Goal: Communication & Community: Answer question/provide support

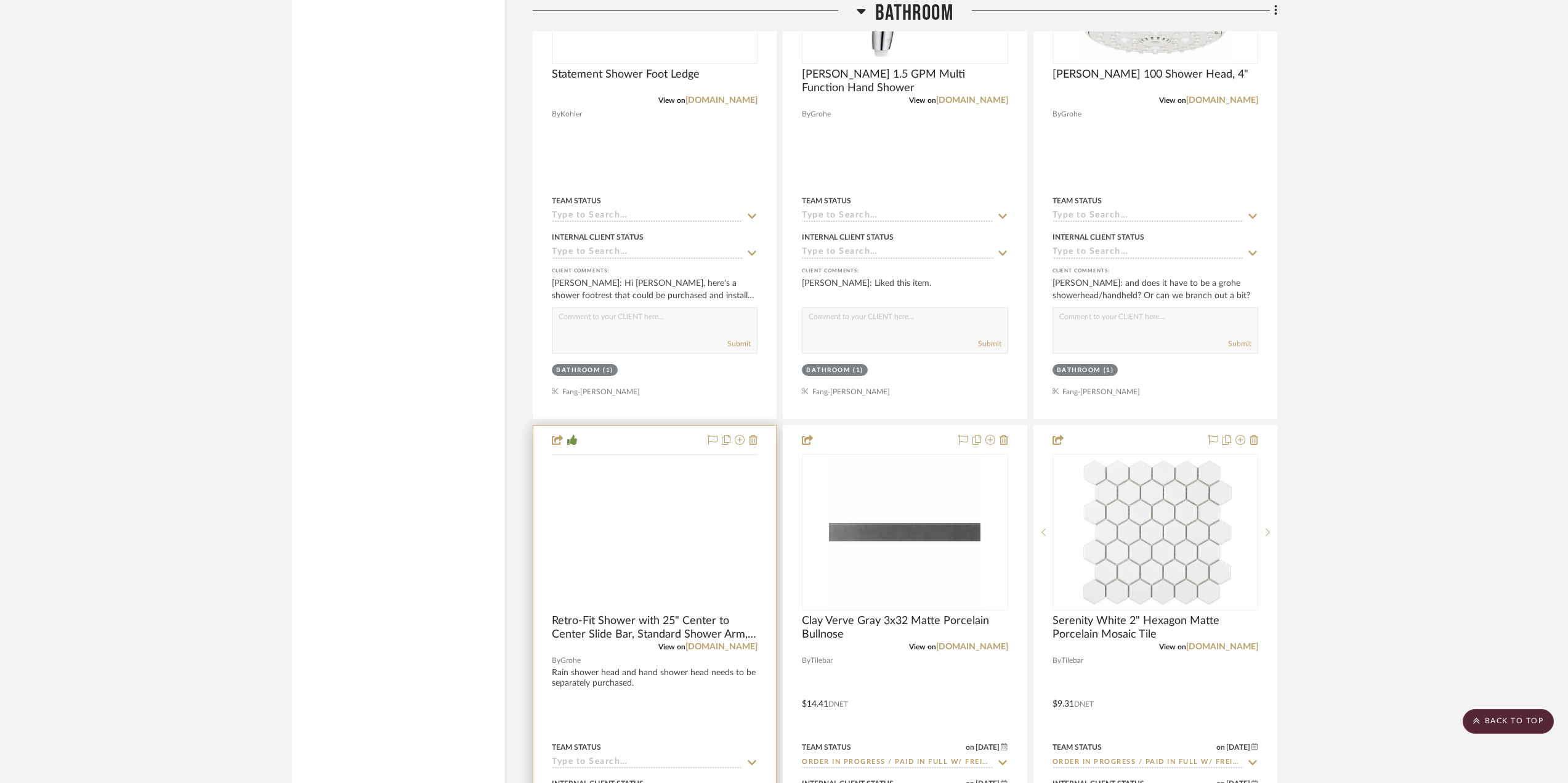
scroll to position [2218, 0]
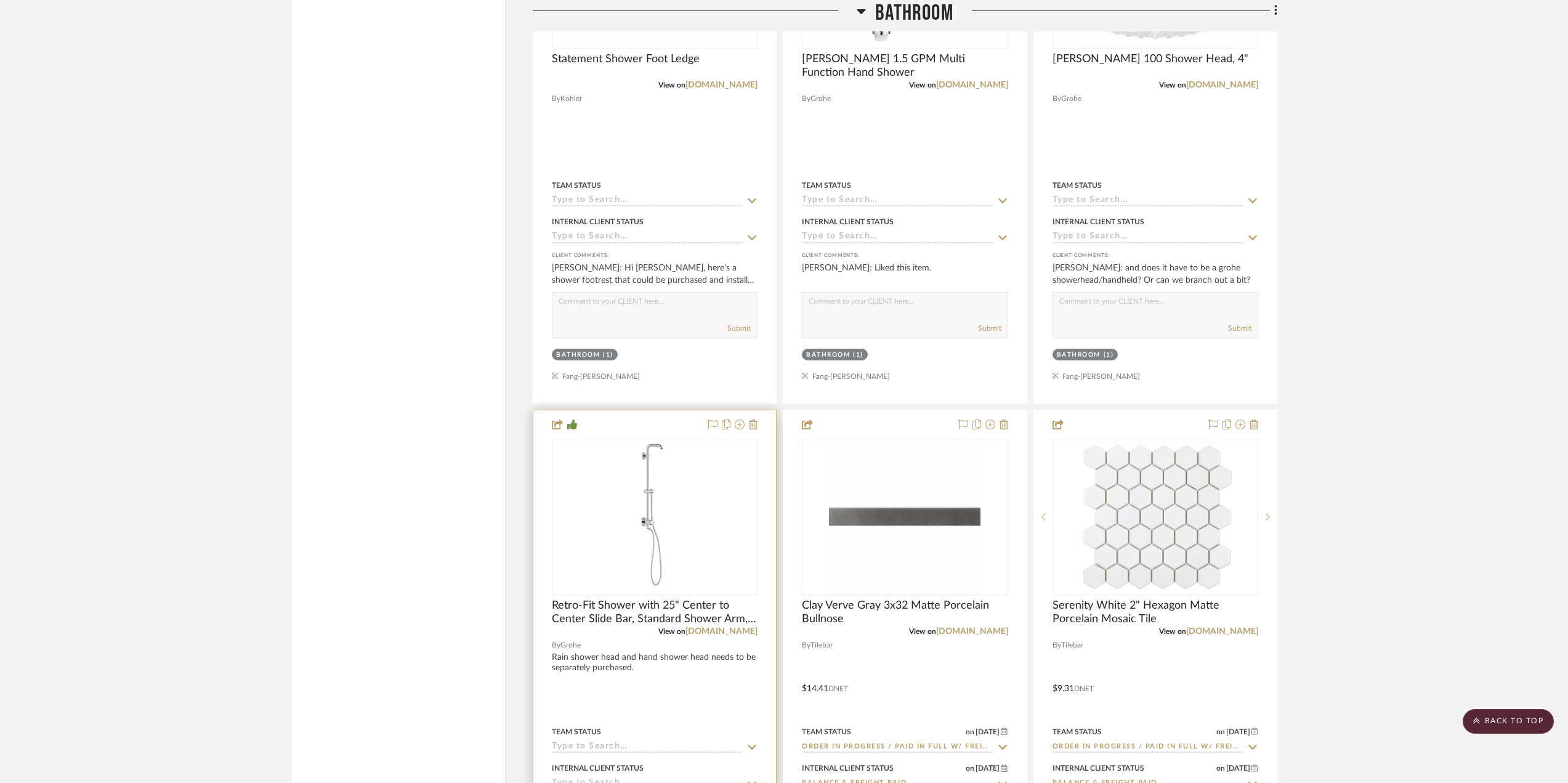
click at [691, 556] on div "0" at bounding box center [655, 516] width 205 height 156
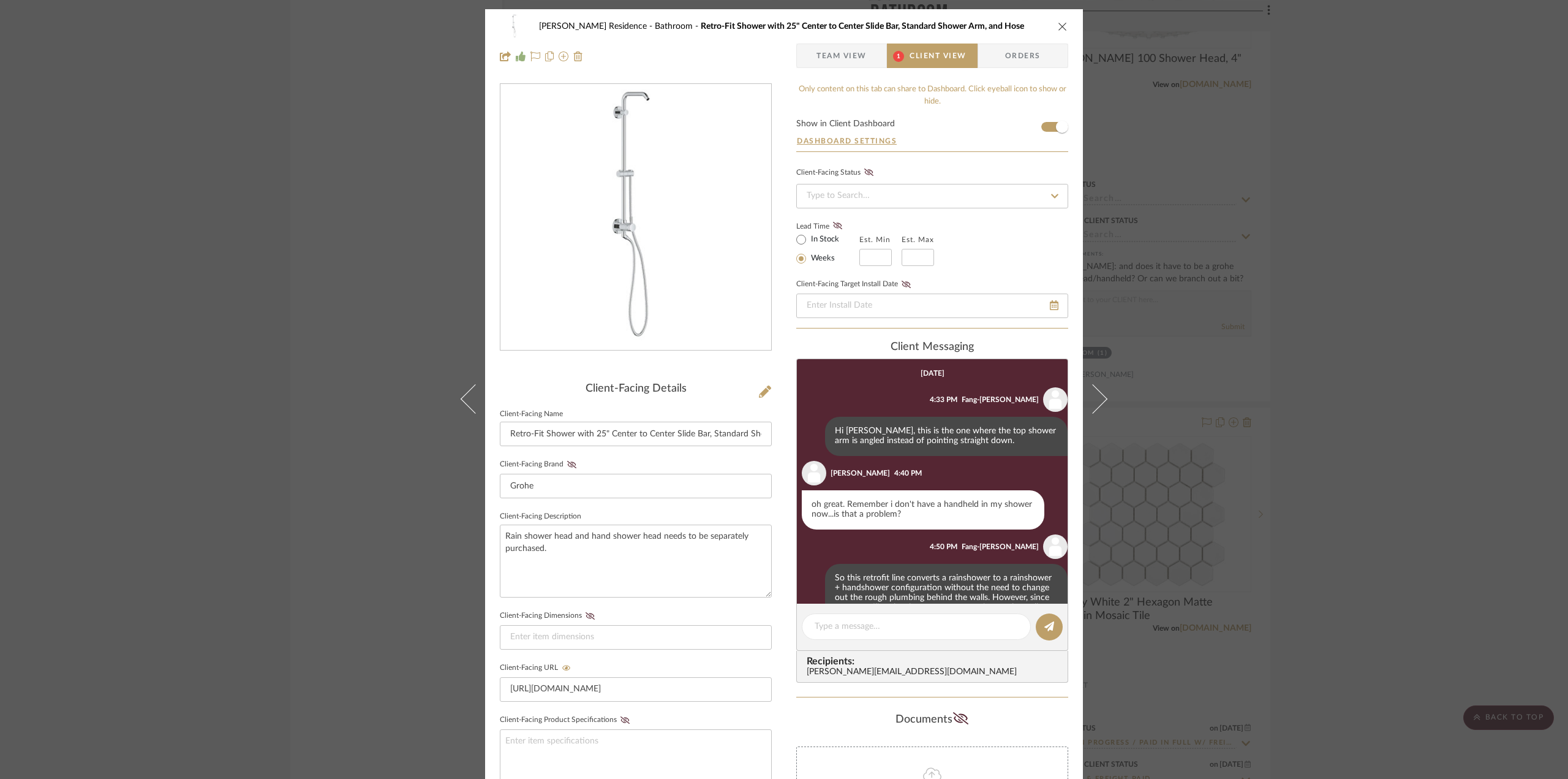
scroll to position [175, 0]
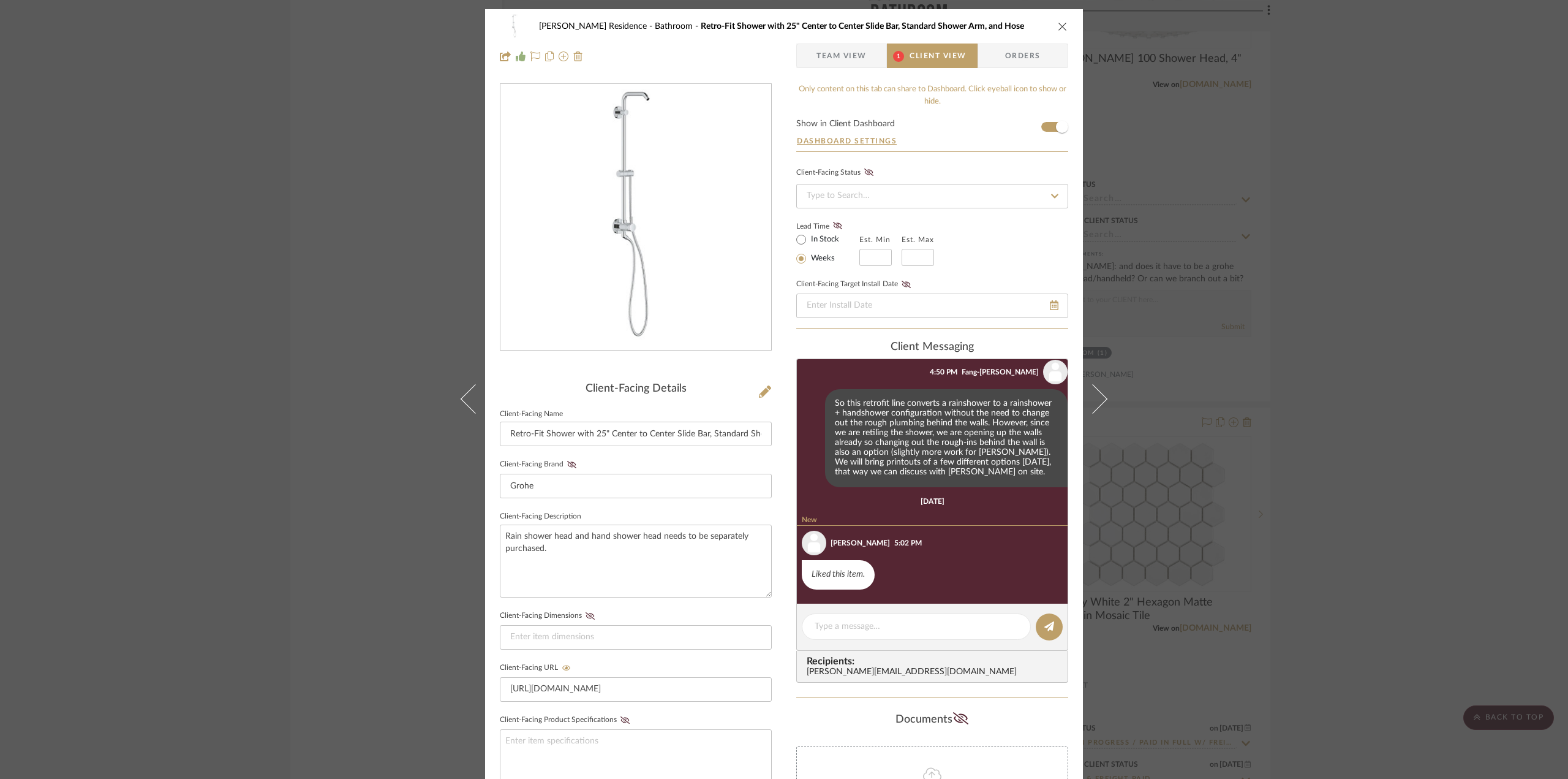
click at [1370, 261] on div "[PERSON_NAME] Residence Bathroom Retro-Fit Shower with 25" Center to Center Sli…" at bounding box center [784, 389] width 1568 height 779
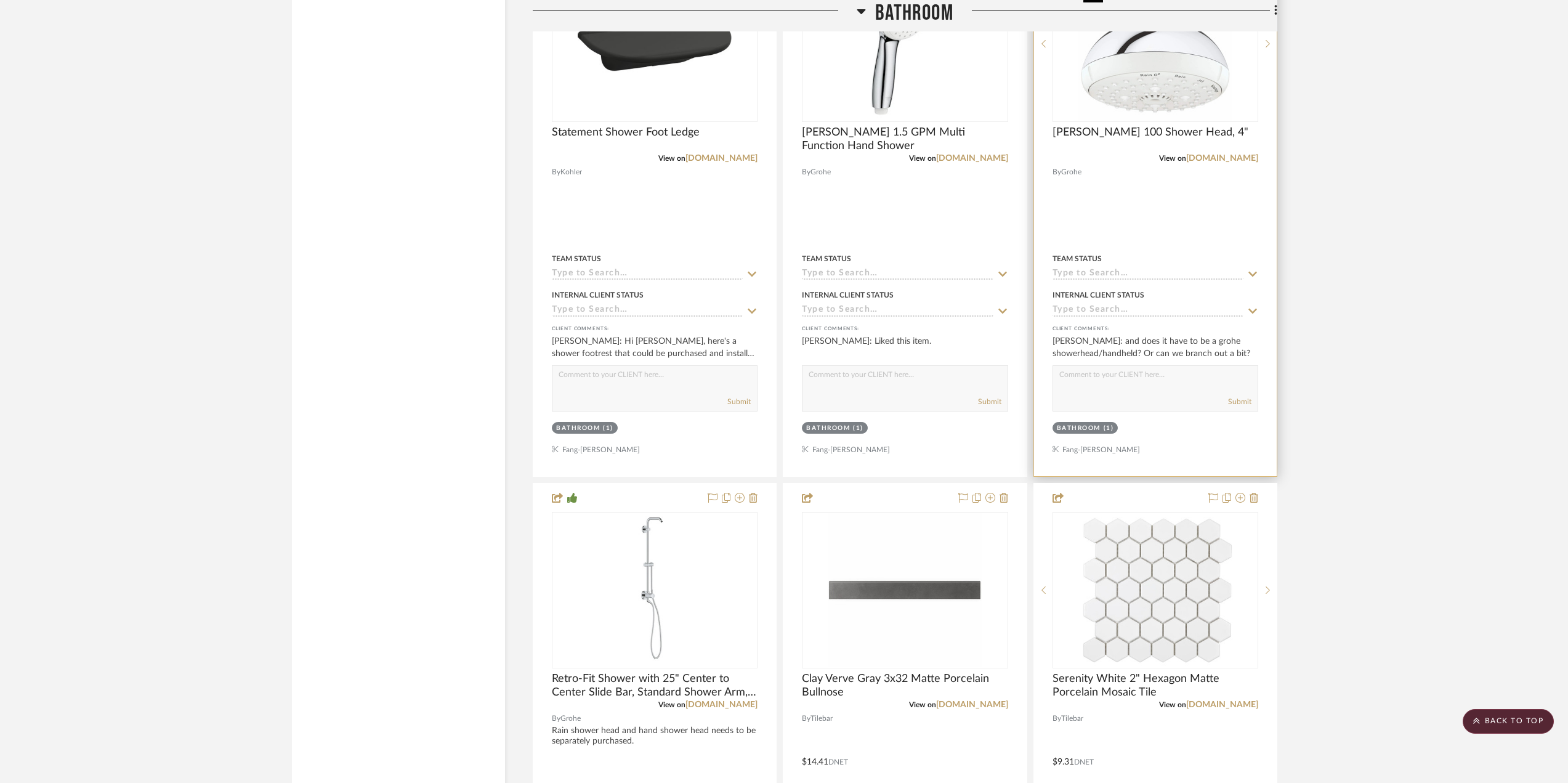
scroll to position [2033, 0]
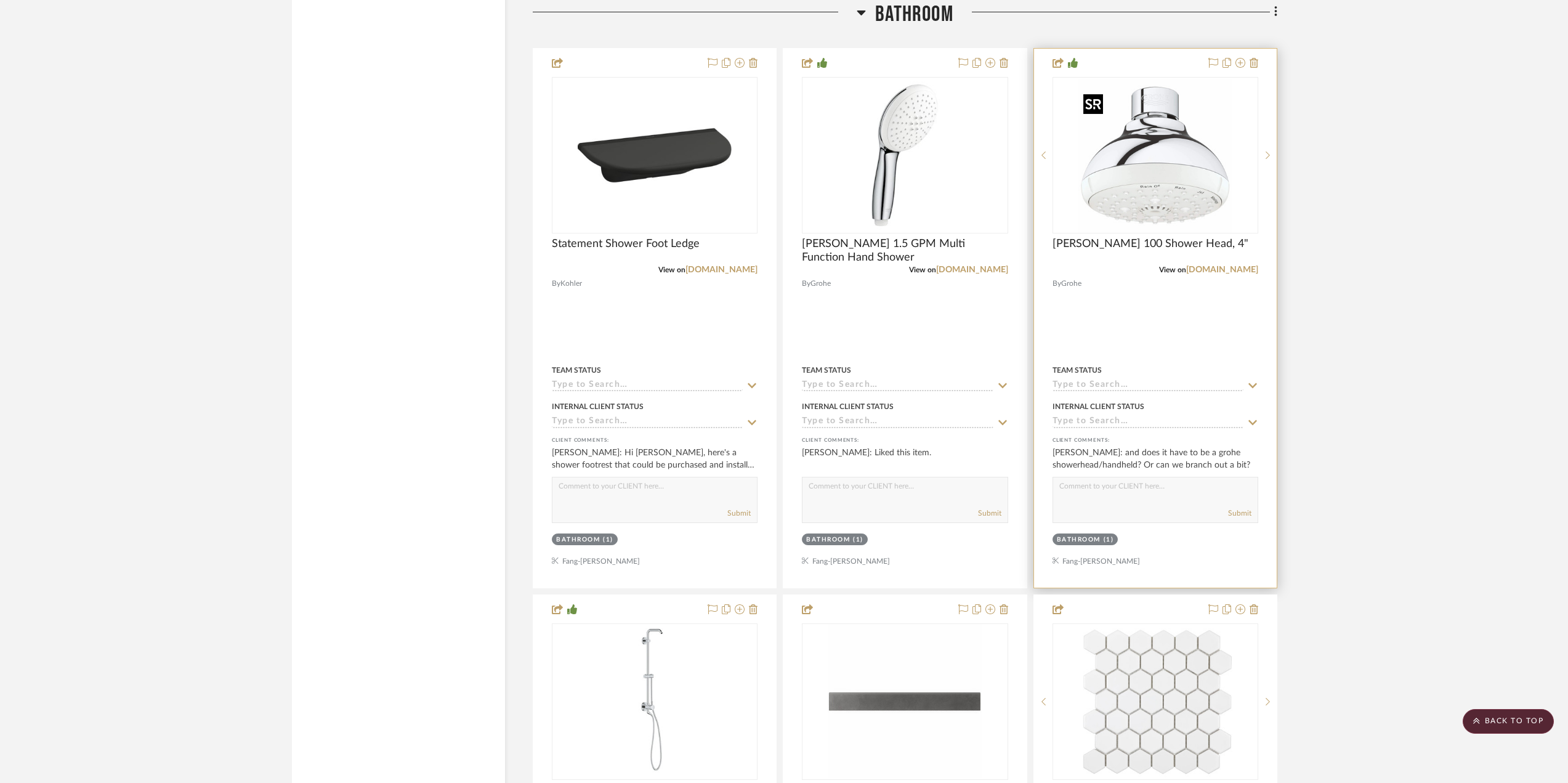
click at [1189, 170] on img "0" at bounding box center [1155, 155] width 154 height 154
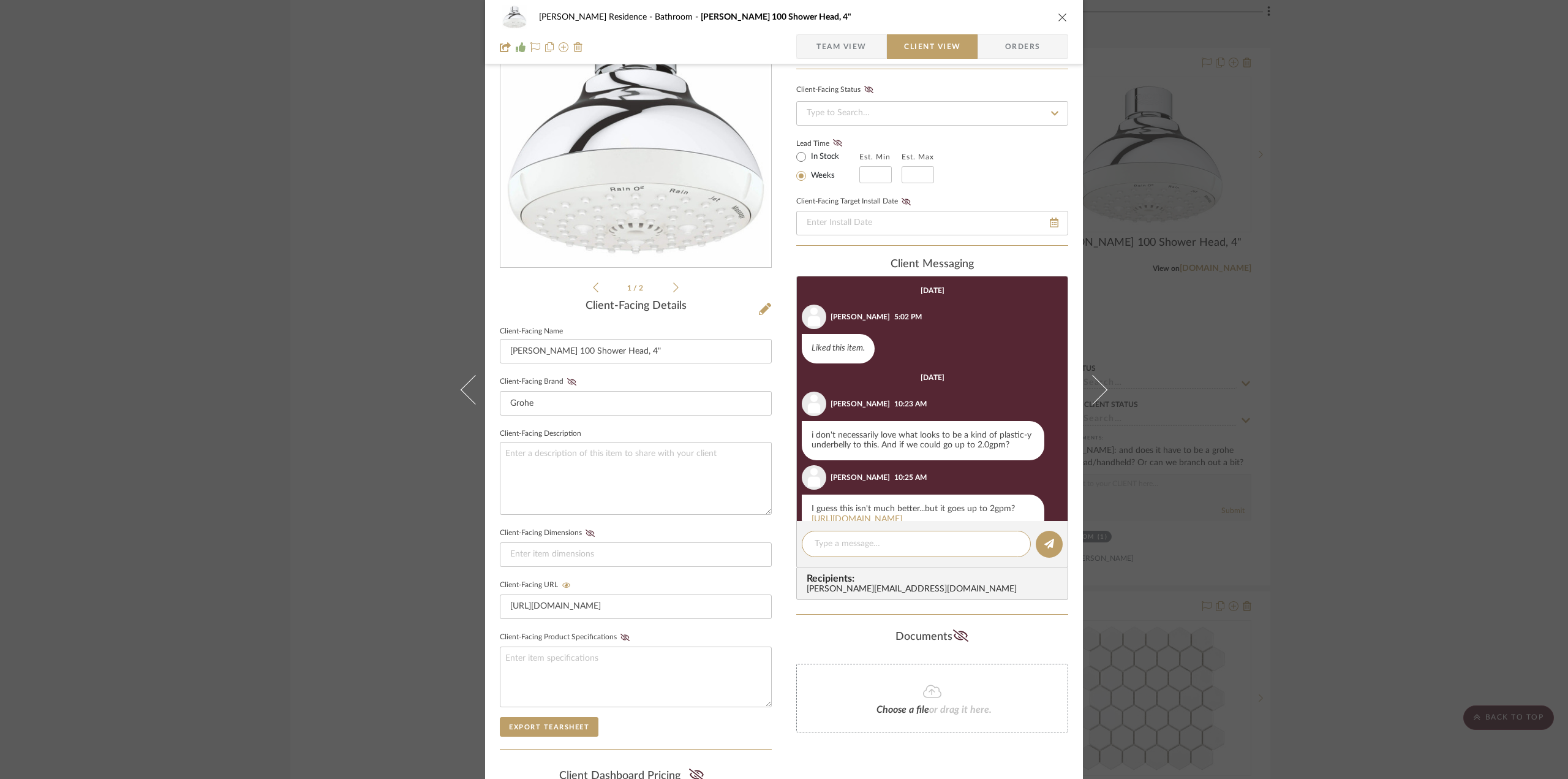
scroll to position [112, 0]
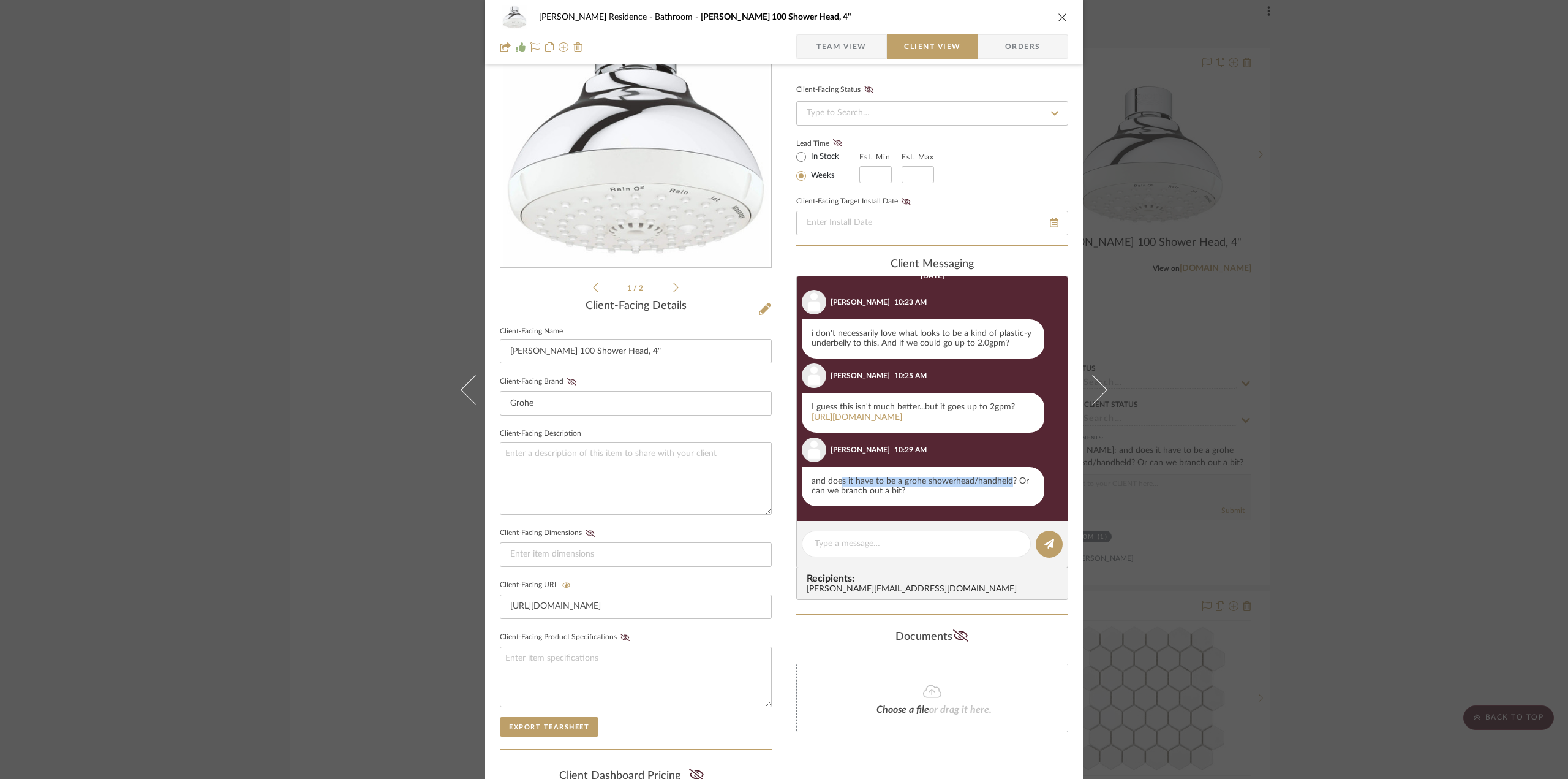
drag, startPoint x: 836, startPoint y: 482, endPoint x: 1010, endPoint y: 483, distance: 174.0
click at [1010, 483] on div "and does it have to be a grohe showerhead/handheld? Or can we branch out a bit?" at bounding box center [923, 486] width 242 height 40
drag, startPoint x: 941, startPoint y: 482, endPoint x: 846, endPoint y: 488, distance: 95.2
click at [846, 488] on div "and does it have to be a grohe showerhead/handheld? Or can we branch out a bit?" at bounding box center [923, 486] width 242 height 40
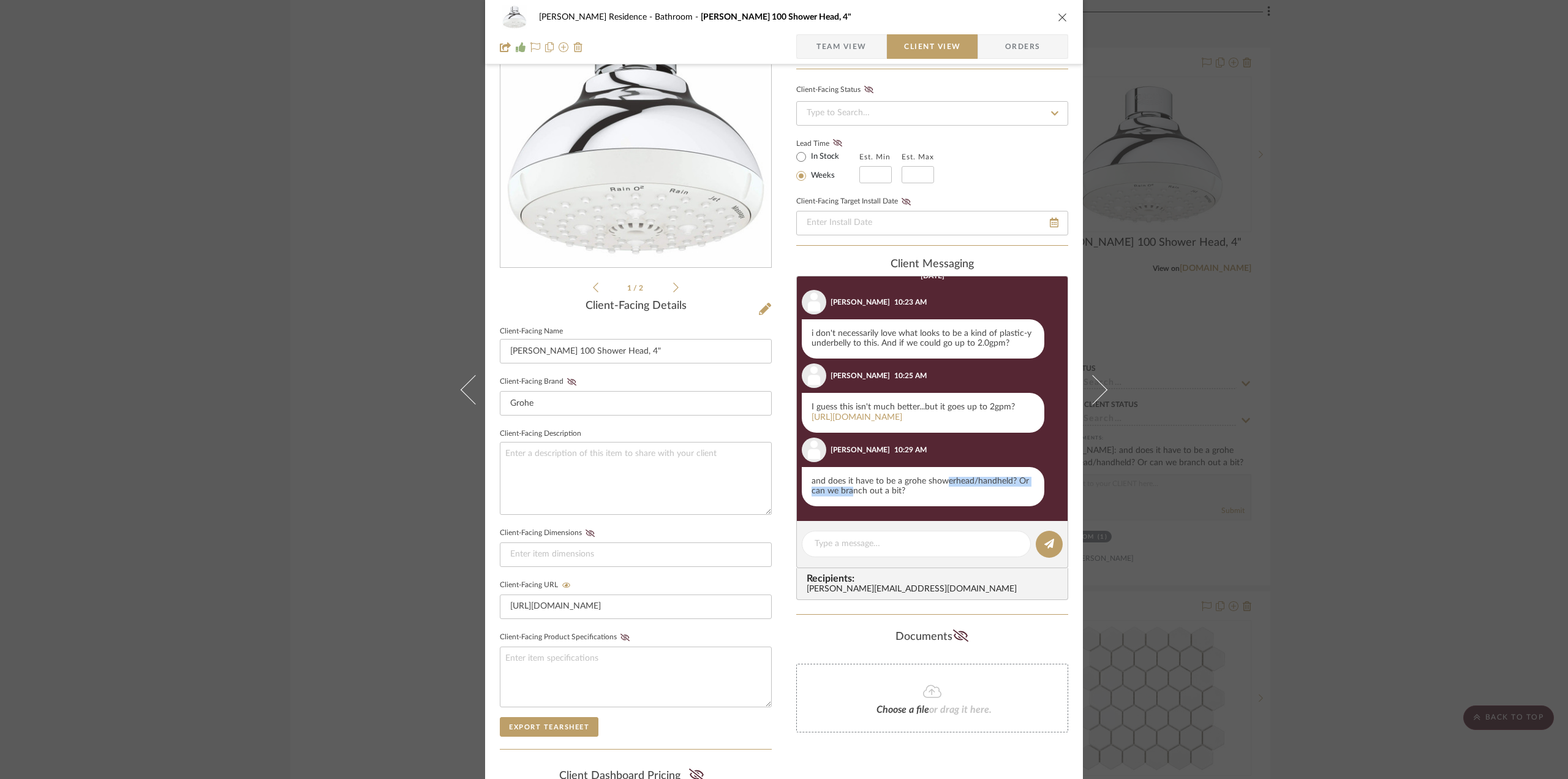
click at [846, 488] on div "and does it have to be a grohe showerhead/handheld? Or can we branch out a bit?" at bounding box center [923, 486] width 242 height 40
drag, startPoint x: 884, startPoint y: 480, endPoint x: 942, endPoint y: 477, distance: 58.1
click at [942, 477] on div "and does it have to be a grohe showerhead/handheld? Or can we branch out a bit?" at bounding box center [923, 486] width 242 height 40
click at [943, 476] on div "and does it have to be a grohe showerhead/handheld? Or can we branch out a bit?" at bounding box center [923, 486] width 242 height 40
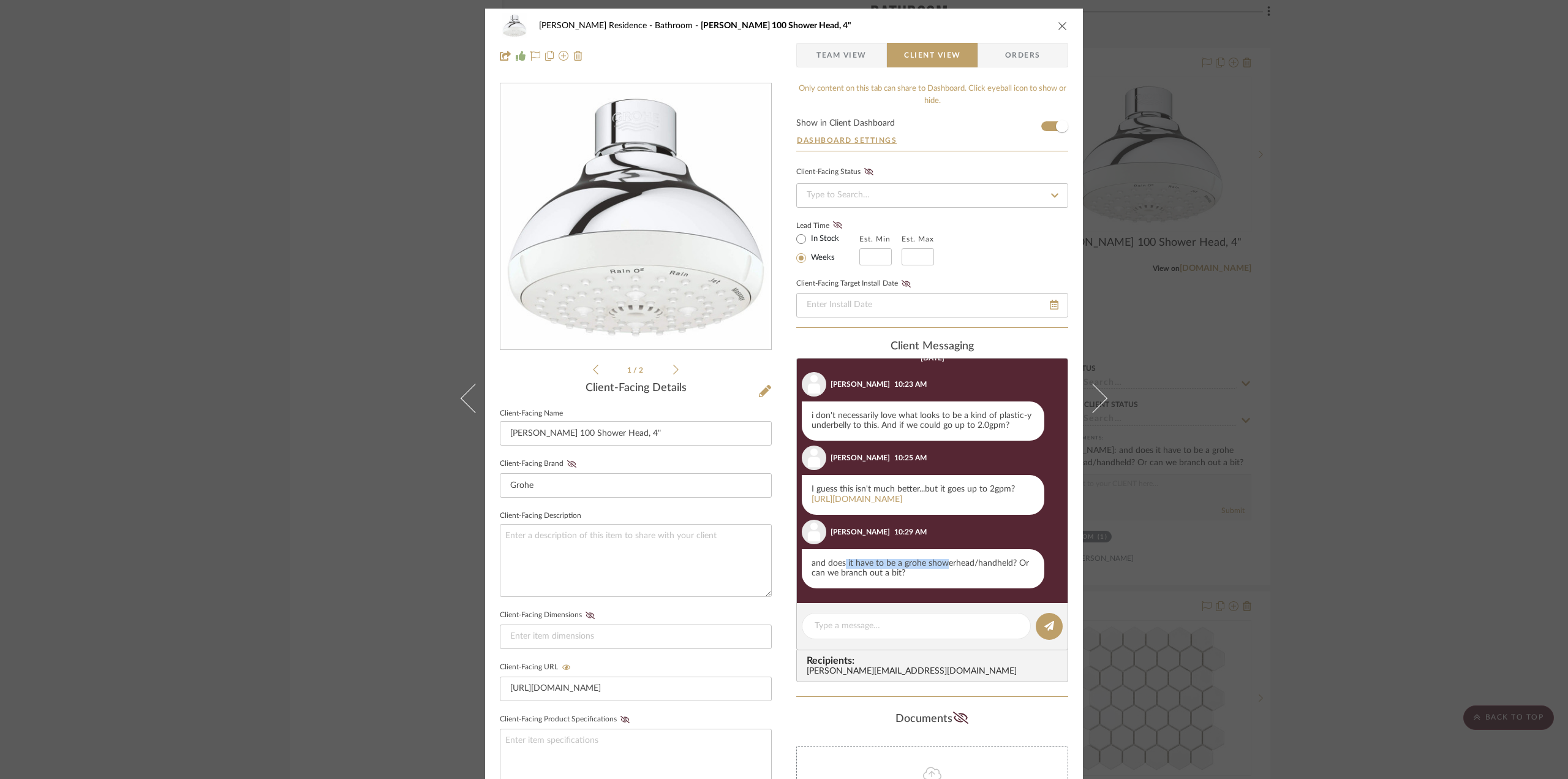
scroll to position [0, 0]
click at [919, 561] on div "and does it have to be a grohe showerhead/handheld? Or can we branch out a bit?" at bounding box center [923, 569] width 242 height 40
click at [892, 620] on textarea at bounding box center [917, 626] width 204 height 13
drag, startPoint x: 901, startPoint y: 574, endPoint x: 842, endPoint y: 560, distance: 60.6
click at [842, 559] on div "and does it have to be a grohe showerhead/handheld? Or can we branch out a bit?" at bounding box center [923, 569] width 242 height 40
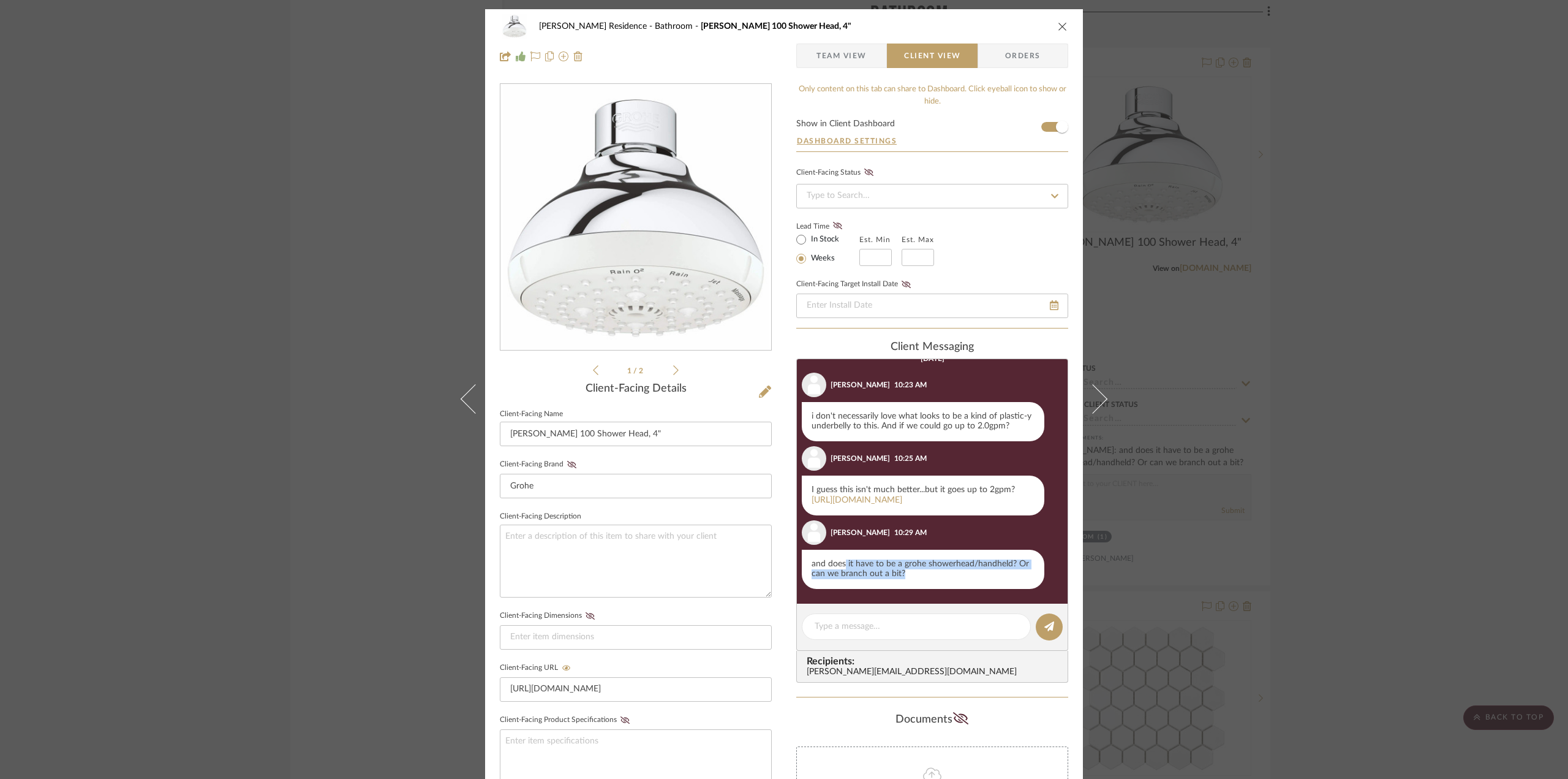
click at [842, 560] on div "and does it have to be a grohe showerhead/handheld? Or can we branch out a bit?" at bounding box center [923, 569] width 242 height 40
drag, startPoint x: 834, startPoint y: 565, endPoint x: 997, endPoint y: 561, distance: 163.0
click at [997, 561] on div "and does it have to be a grohe showerhead/handheld? Or can we branch out a bit?" at bounding box center [923, 569] width 242 height 40
drag, startPoint x: 997, startPoint y: 561, endPoint x: 945, endPoint y: 569, distance: 52.6
click at [997, 561] on div "and does it have to be a grohe showerhead/handheld? Or can we branch out a bit?" at bounding box center [923, 569] width 242 height 40
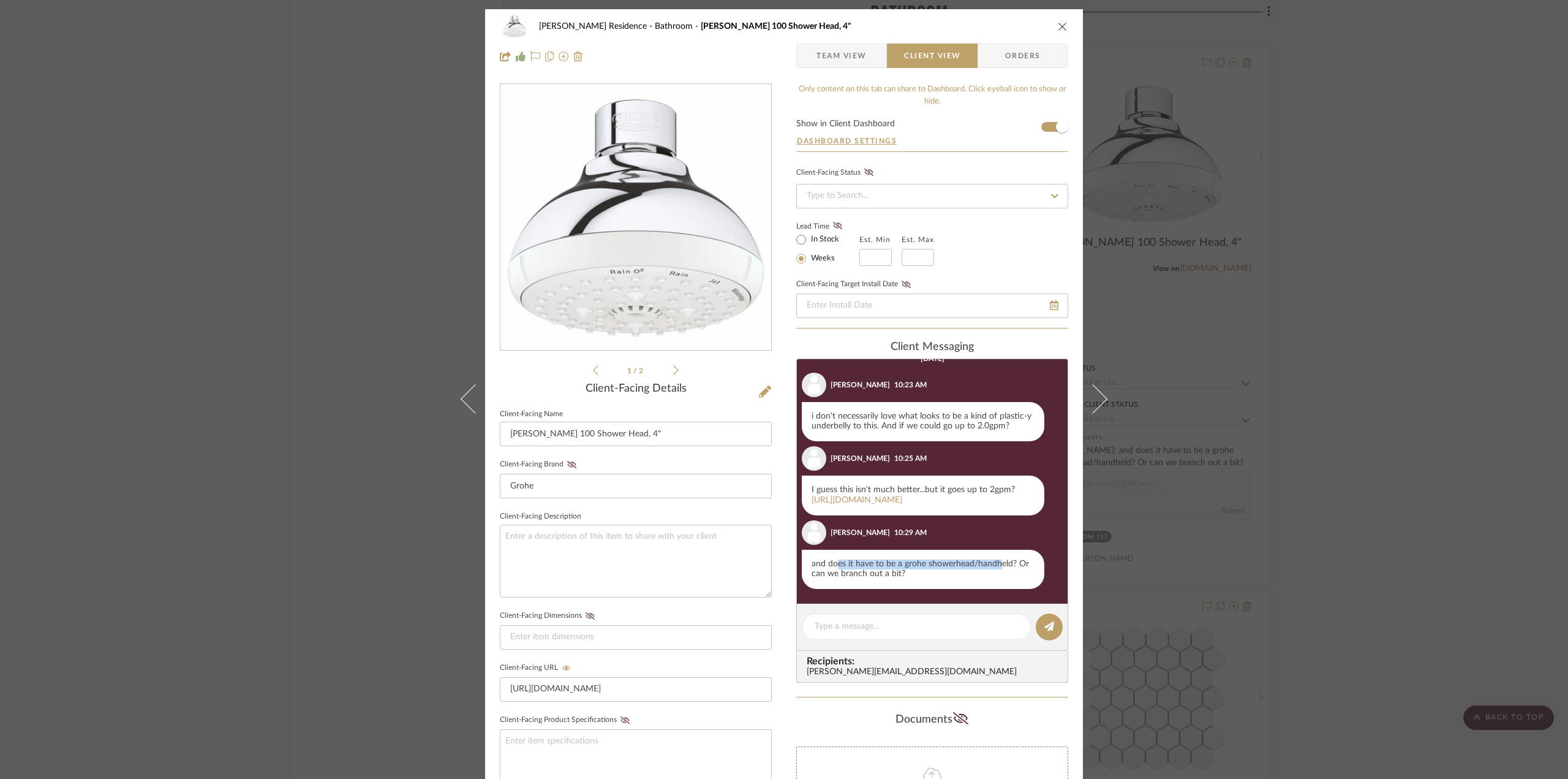
click at [945, 569] on div "and does it have to be a grohe showerhead/handheld? Or can we branch out a bit?" at bounding box center [923, 569] width 242 height 40
click at [867, 631] on textarea at bounding box center [917, 626] width 204 height 13
drag, startPoint x: 897, startPoint y: 573, endPoint x: 830, endPoint y: 566, distance: 67.4
click at [830, 566] on div "and does it have to be a grohe showerhead/handheld? Or can we branch out a bit?" at bounding box center [923, 569] width 242 height 40
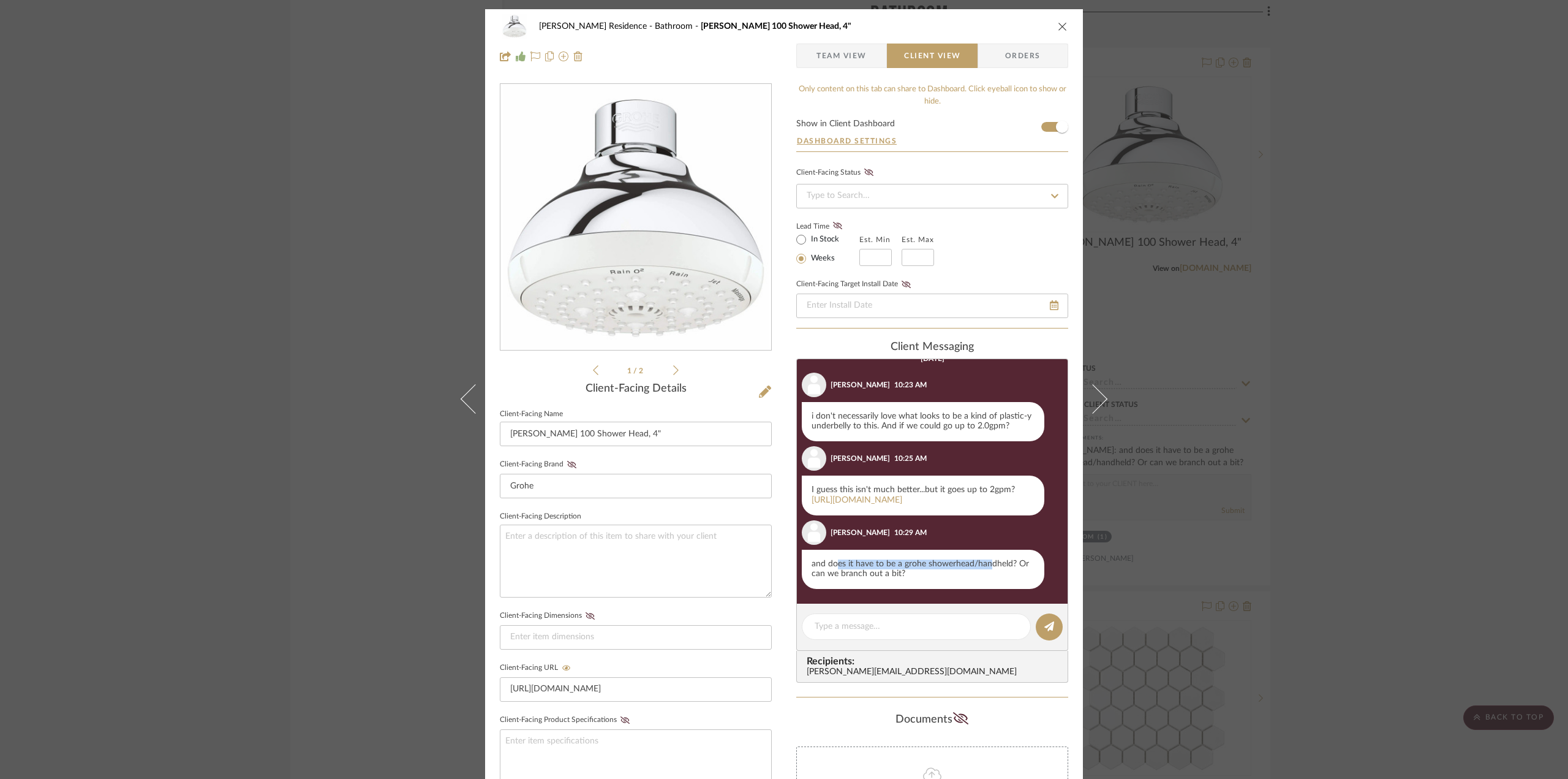
drag, startPoint x: 837, startPoint y: 563, endPoint x: 989, endPoint y: 562, distance: 152.0
click at [989, 562] on div "and does it have to be a grohe showerhead/handheld? Or can we branch out a bit?" at bounding box center [923, 569] width 242 height 40
click at [990, 562] on div "and does it have to be a grohe showerhead/handheld? Or can we branch out a bit?" at bounding box center [923, 569] width 242 height 40
drag, startPoint x: 996, startPoint y: 566, endPoint x: 844, endPoint y: 562, distance: 152.1
click at [844, 562] on div "and does it have to be a grohe showerhead/handheld? Or can we branch out a bit?" at bounding box center [923, 569] width 242 height 40
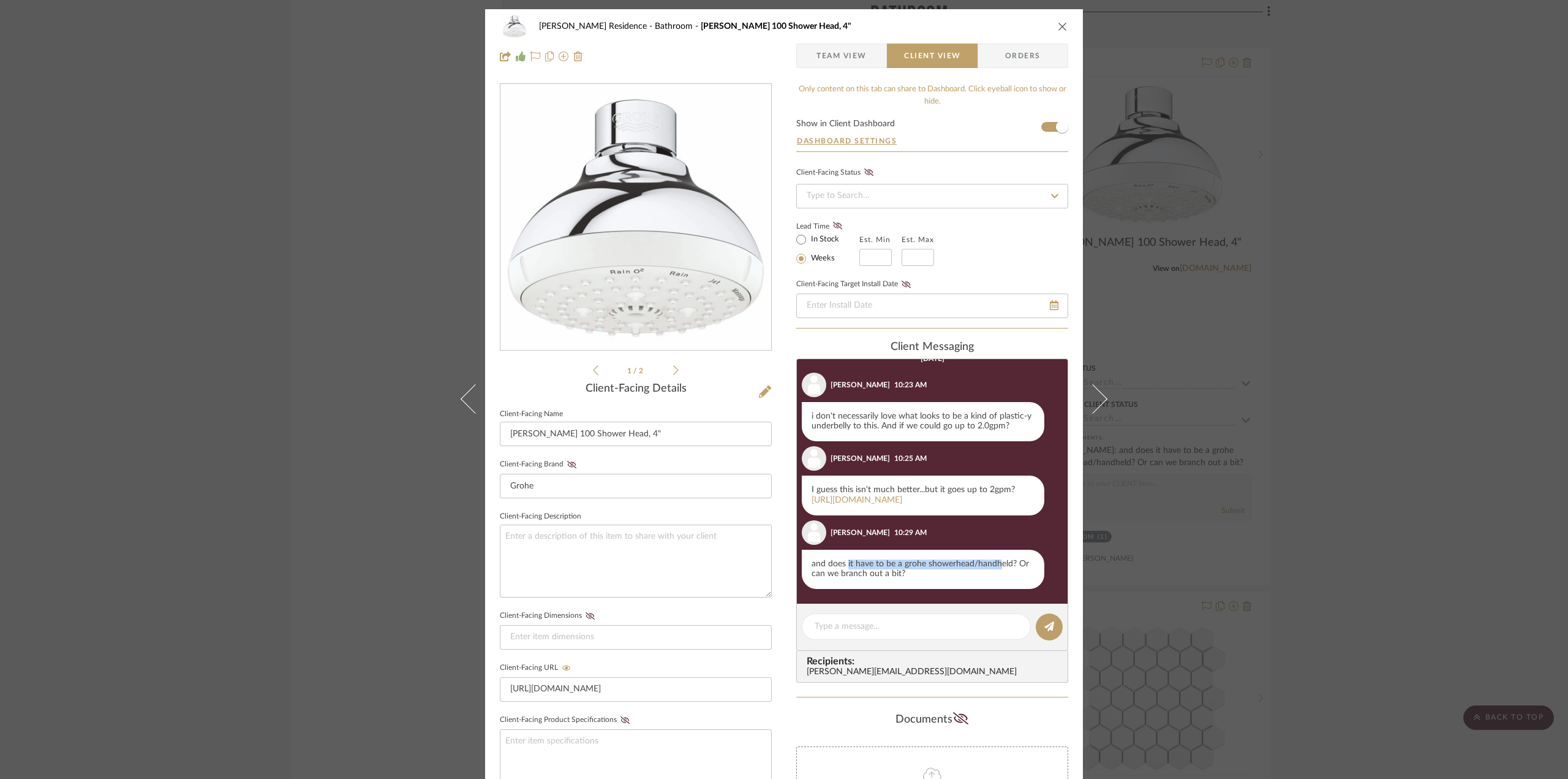
click at [844, 562] on div "and does it have to be a grohe showerhead/handheld? Or can we branch out a bit?" at bounding box center [923, 569] width 242 height 40
click at [366, 346] on div "[PERSON_NAME] Residence Bathroom [PERSON_NAME] 100 Shower Head, 4" Team View Cl…" at bounding box center [784, 389] width 1568 height 779
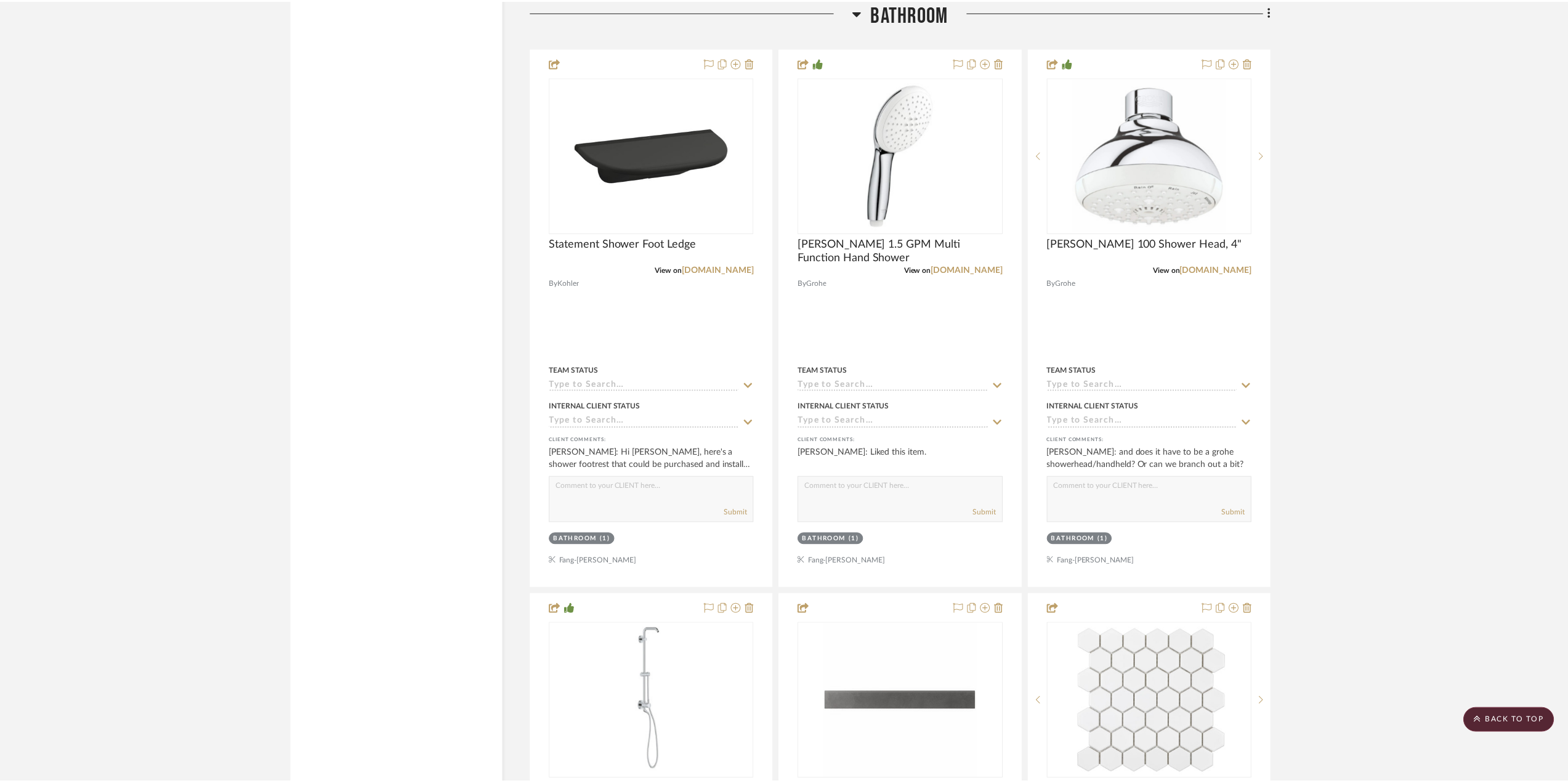
scroll to position [2033, 0]
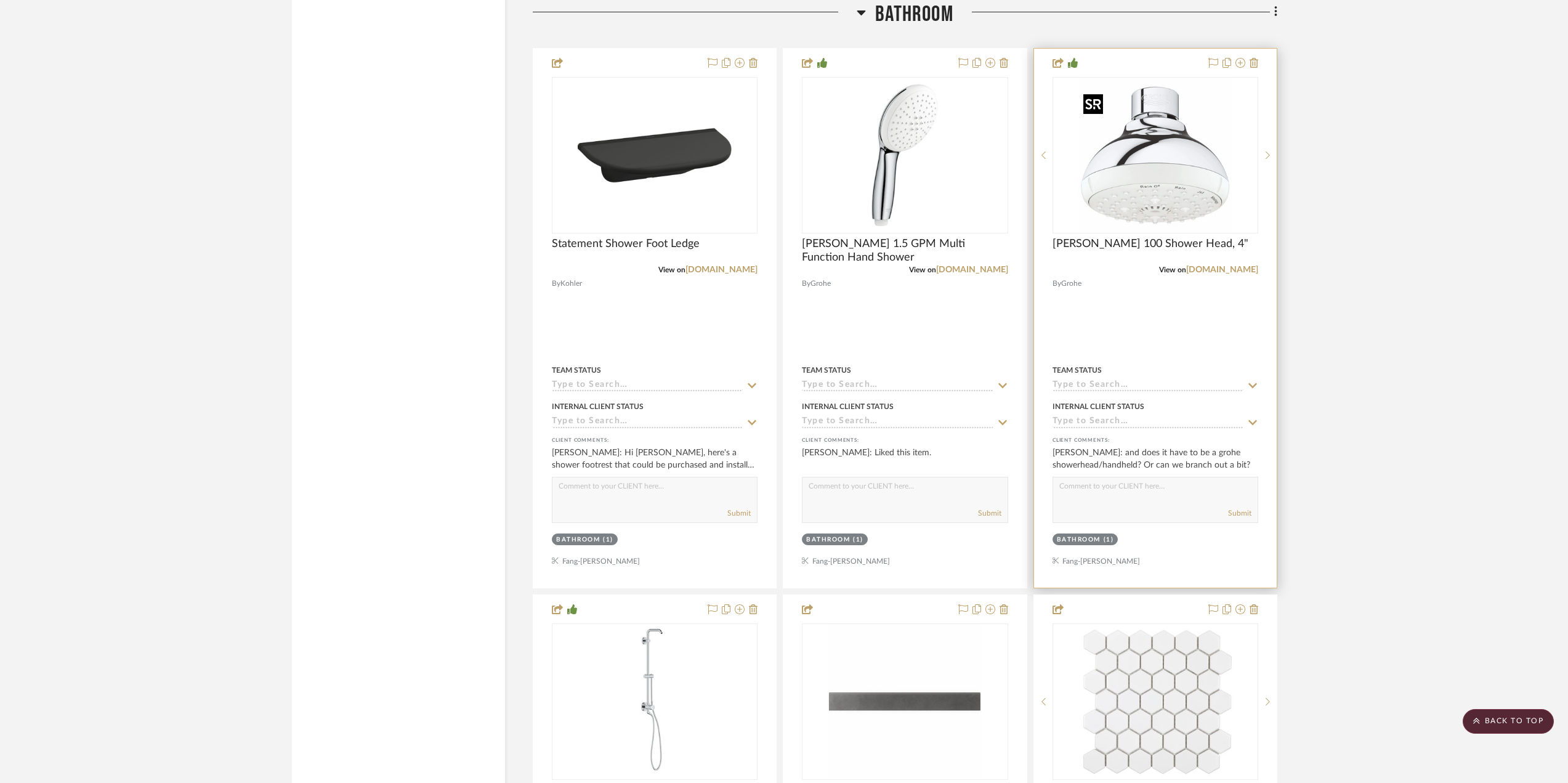
click at [1204, 201] on img "0" at bounding box center [1155, 155] width 154 height 154
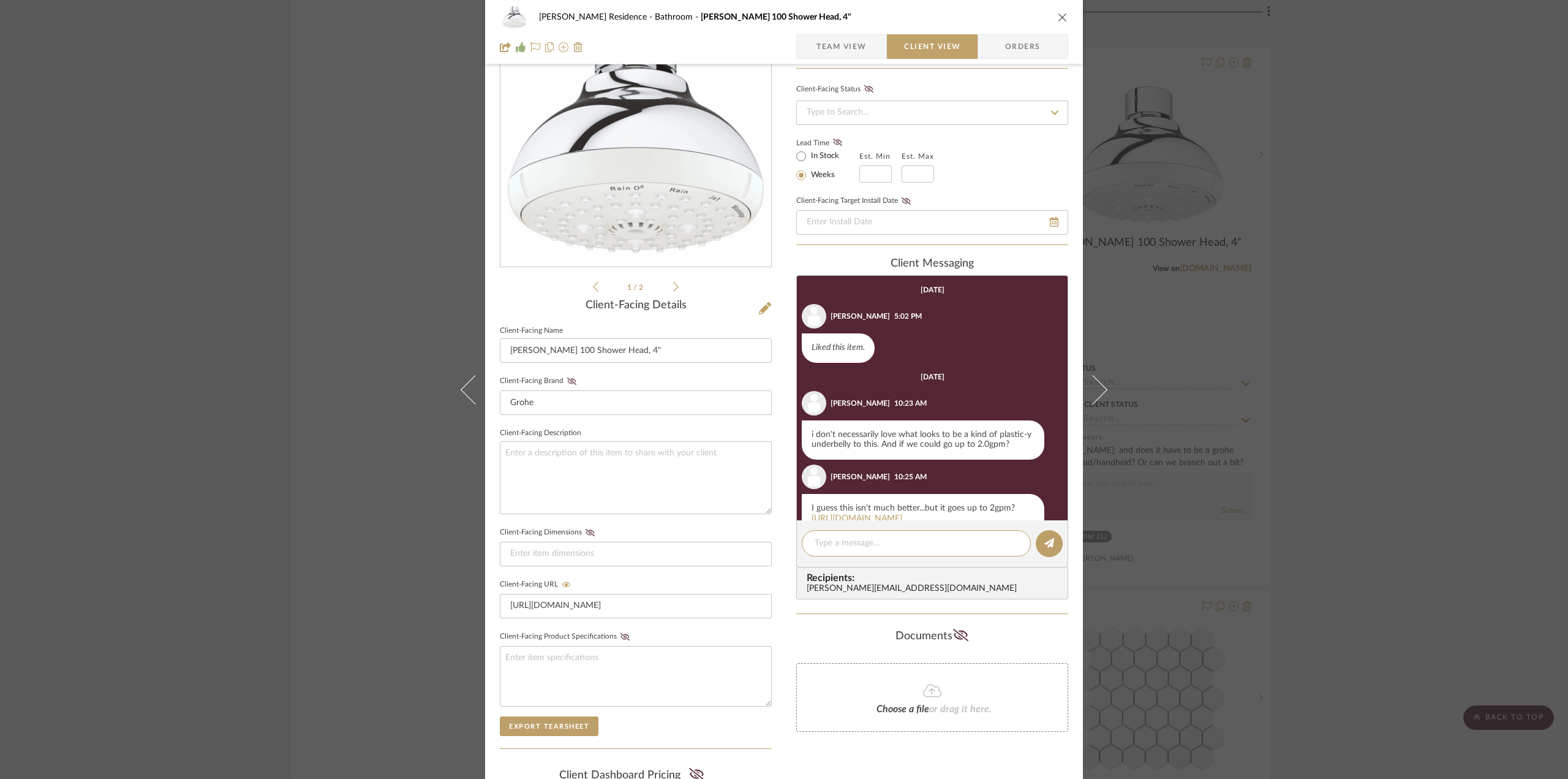
scroll to position [112, 0]
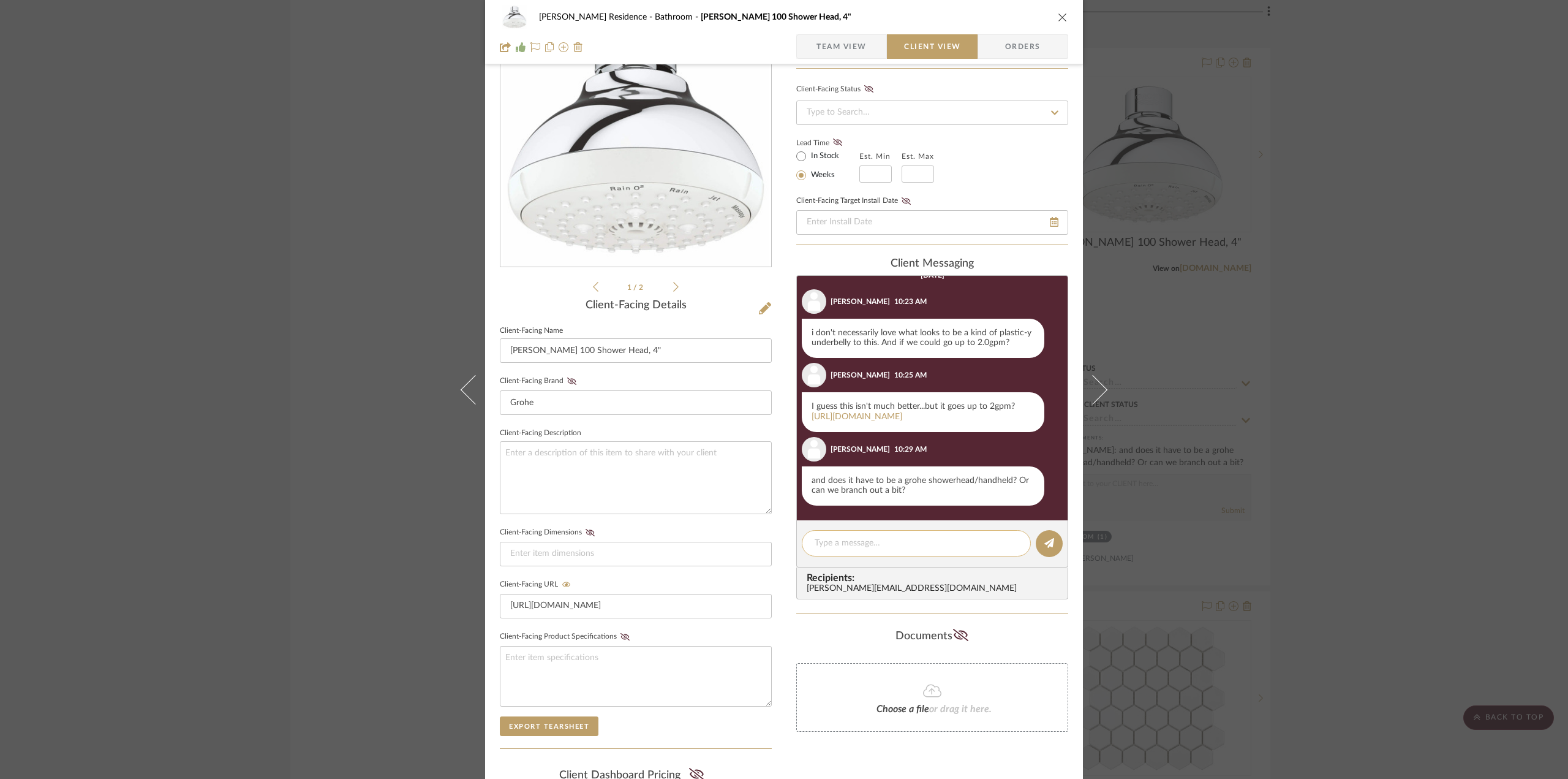
click at [855, 544] on textarea at bounding box center [917, 543] width 204 height 13
type textarea "h"
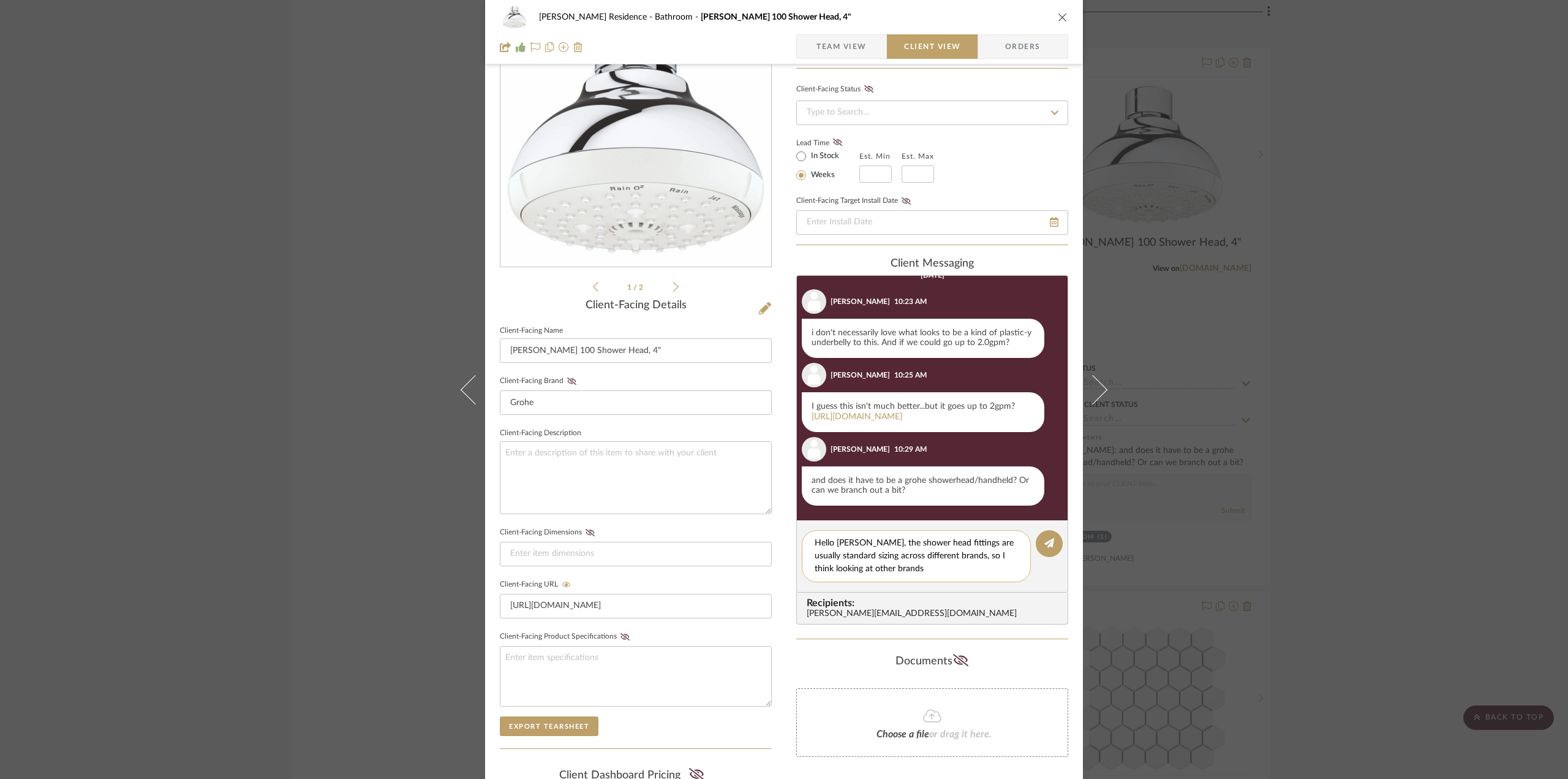
click at [911, 571] on textarea "Hello [PERSON_NAME], the shower head fittings are usually standard sizing acros…" at bounding box center [917, 556] width 204 height 39
drag, startPoint x: 874, startPoint y: 585, endPoint x: 764, endPoint y: 510, distance: 133.1
click at [764, 510] on div "[PERSON_NAME] Residence Bathroom [PERSON_NAME] 100 Shower Head, 4" Team View Cl…" at bounding box center [784, 435] width 598 height 1020
click at [940, 578] on textarea "Hello [PERSON_NAME], the shower head fittings are usually standard sizing acros…" at bounding box center [921, 562] width 212 height 52
click at [936, 566] on textarea "Hello [PERSON_NAME], the shower head fittings are usually standard sizing acros…" at bounding box center [921, 562] width 212 height 52
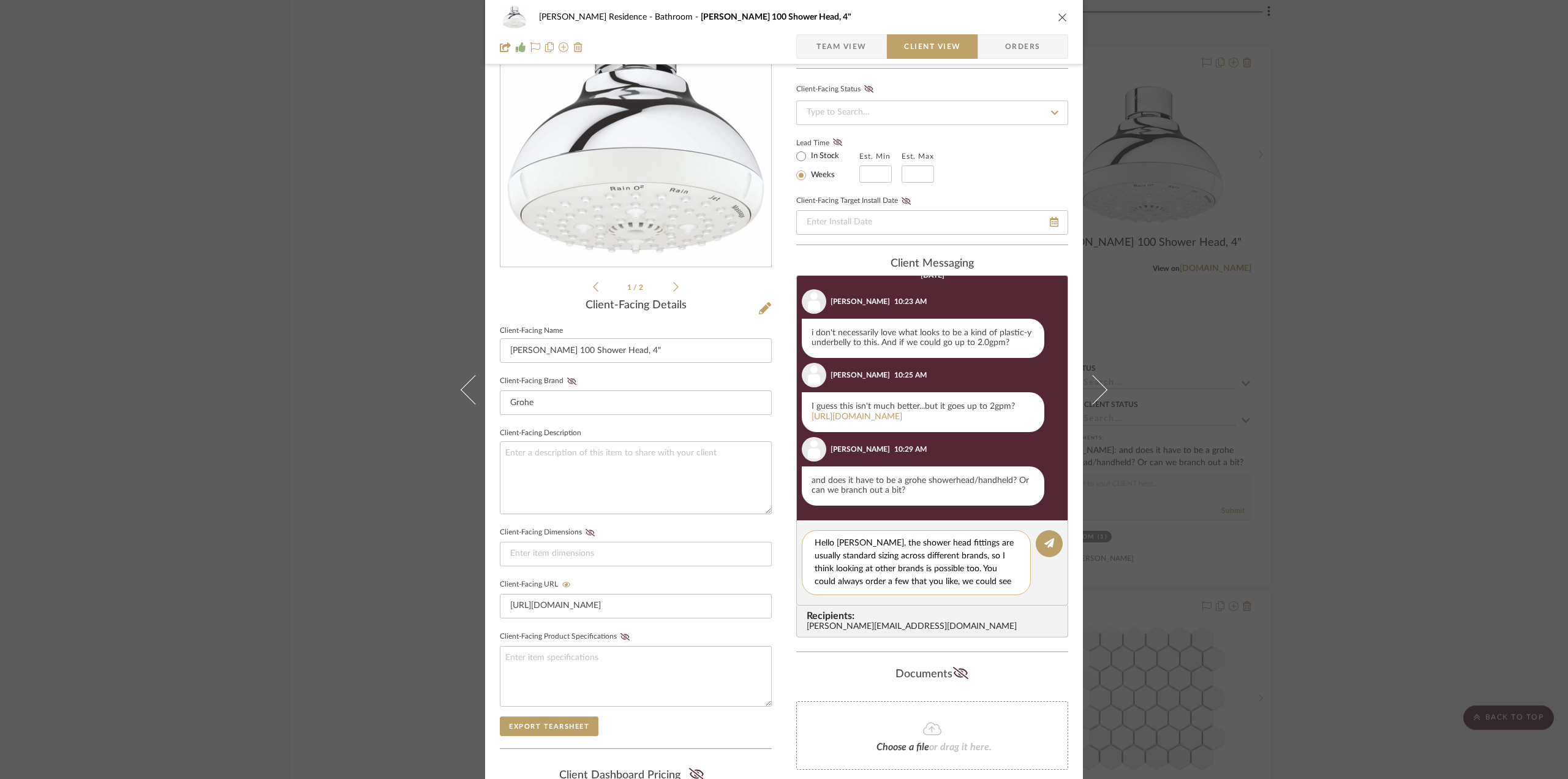
scroll to position [25, 0]
click at [932, 560] on textarea "Hello [PERSON_NAME], the shower head fittings are usually standard sizing acros…" at bounding box center [921, 562] width 212 height 52
click at [886, 585] on textarea "Hello [PERSON_NAME], the shower head fittings are usually standard sizing acros…" at bounding box center [921, 562] width 212 height 52
drag, startPoint x: 882, startPoint y: 583, endPoint x: 869, endPoint y: 581, distance: 13.2
click at [869, 581] on textarea "Hello [PERSON_NAME], the shower head fittings are usually standard sizing acros…" at bounding box center [921, 562] width 212 height 52
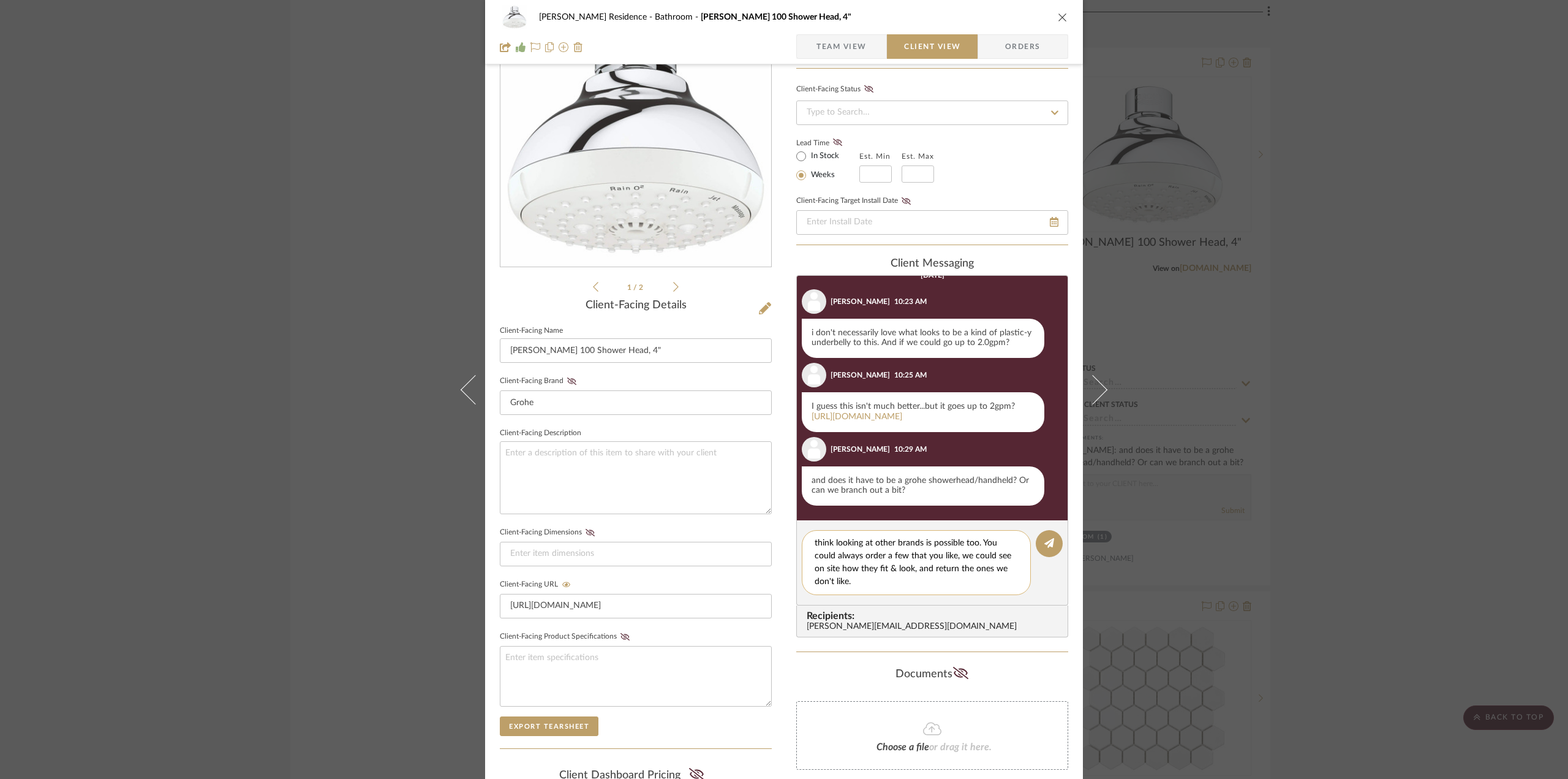
click at [878, 579] on textarea "Hello [PERSON_NAME], the shower head fittings are usually standard sizing acros…" at bounding box center [921, 562] width 212 height 52
click at [918, 568] on textarea "Hello [PERSON_NAME], the shower head fittings are usually standard sizing acros…" at bounding box center [921, 562] width 212 height 52
drag, startPoint x: 892, startPoint y: 583, endPoint x: 759, endPoint y: 513, distance: 150.3
click at [759, 513] on div "[PERSON_NAME] Residence Bathroom [PERSON_NAME] 100 Shower Head, 4" Team View Cl…" at bounding box center [784, 435] width 598 height 1020
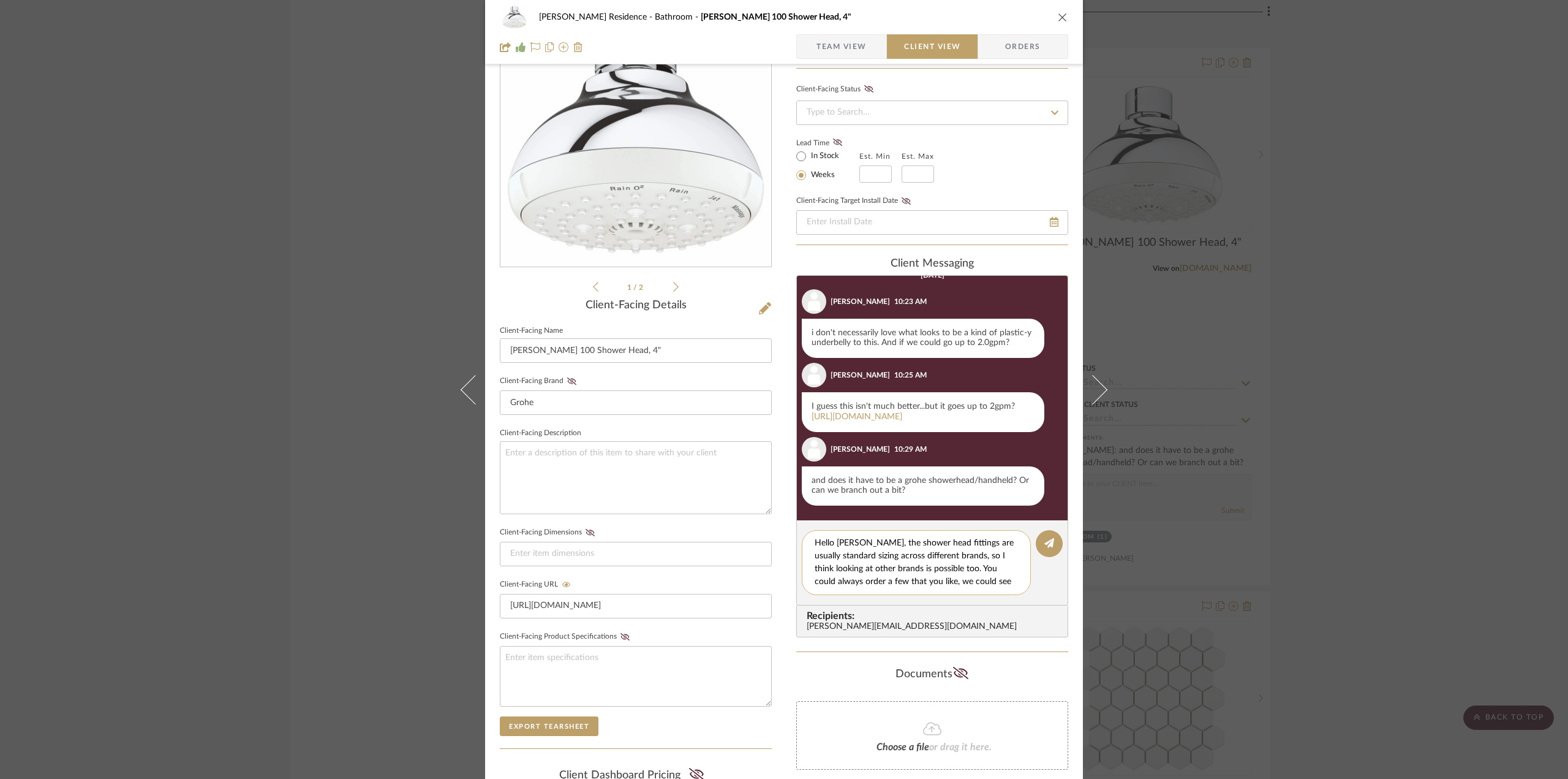
paste textarea "Shower head fittings are usually a standard size, so it’s fine to look at other…"
click at [875, 545] on textarea "Hello [PERSON_NAME], Shower head fittings are usually a standard size, so it’s …" at bounding box center [921, 562] width 212 height 52
click at [856, 578] on textarea "Hello [PERSON_NAME]! Shower head fittings are usually a standard size, so it’s …" at bounding box center [921, 562] width 212 height 52
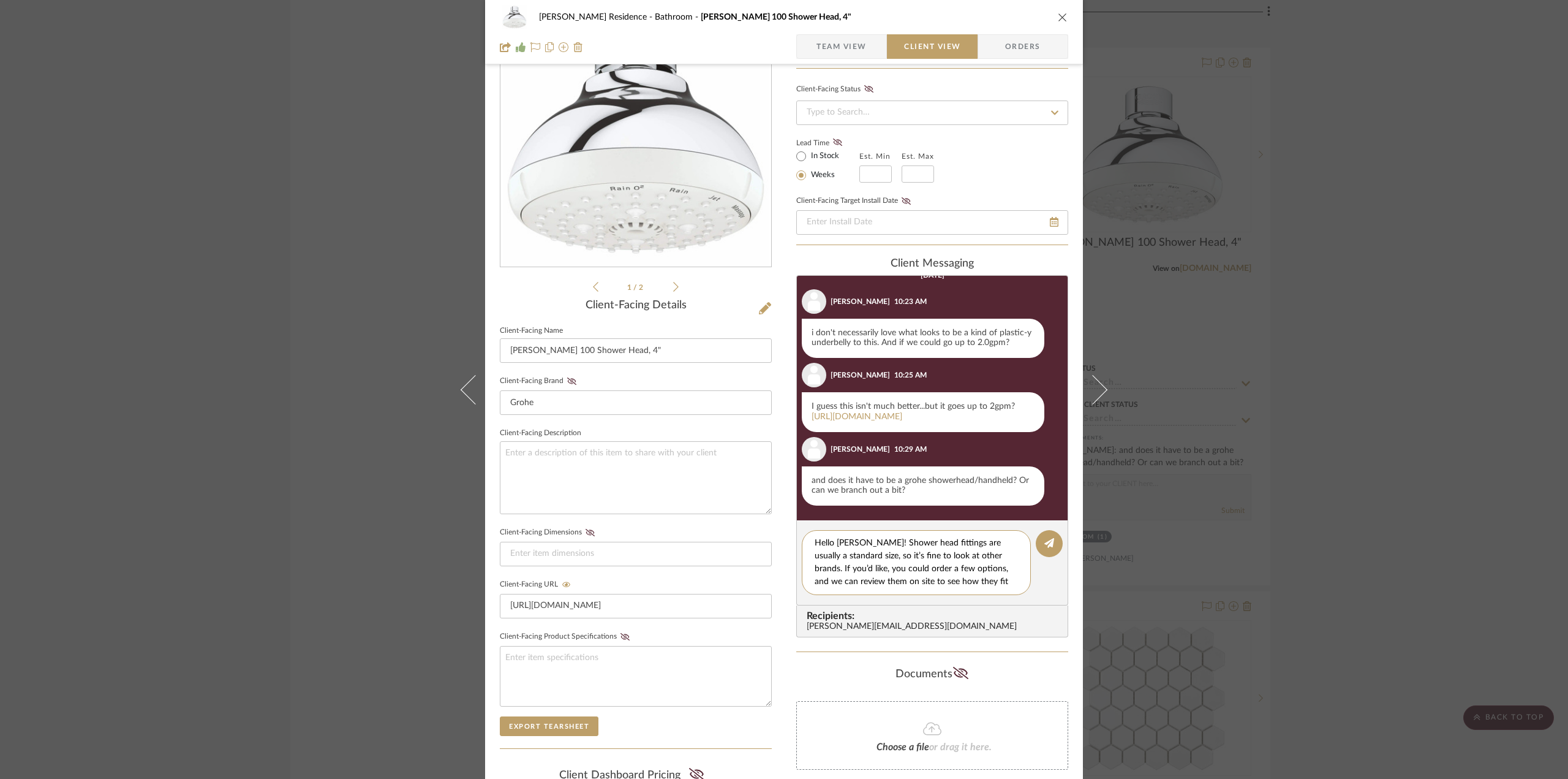
drag, startPoint x: 1002, startPoint y: 581, endPoint x: 785, endPoint y: 527, distance: 223.6
click at [785, 527] on div "[PERSON_NAME] Residence Bathroom [PERSON_NAME] 100 Shower Head, 4" Team View Cl…" at bounding box center [784, 435] width 598 height 1020
paste textarea "for us to review on site, and you can return the ones you don’t keep. We typica…"
click at [937, 587] on textarea "Hello [PERSON_NAME]! Shower head fittings are usually a standard size, so it’s …" at bounding box center [921, 562] width 212 height 52
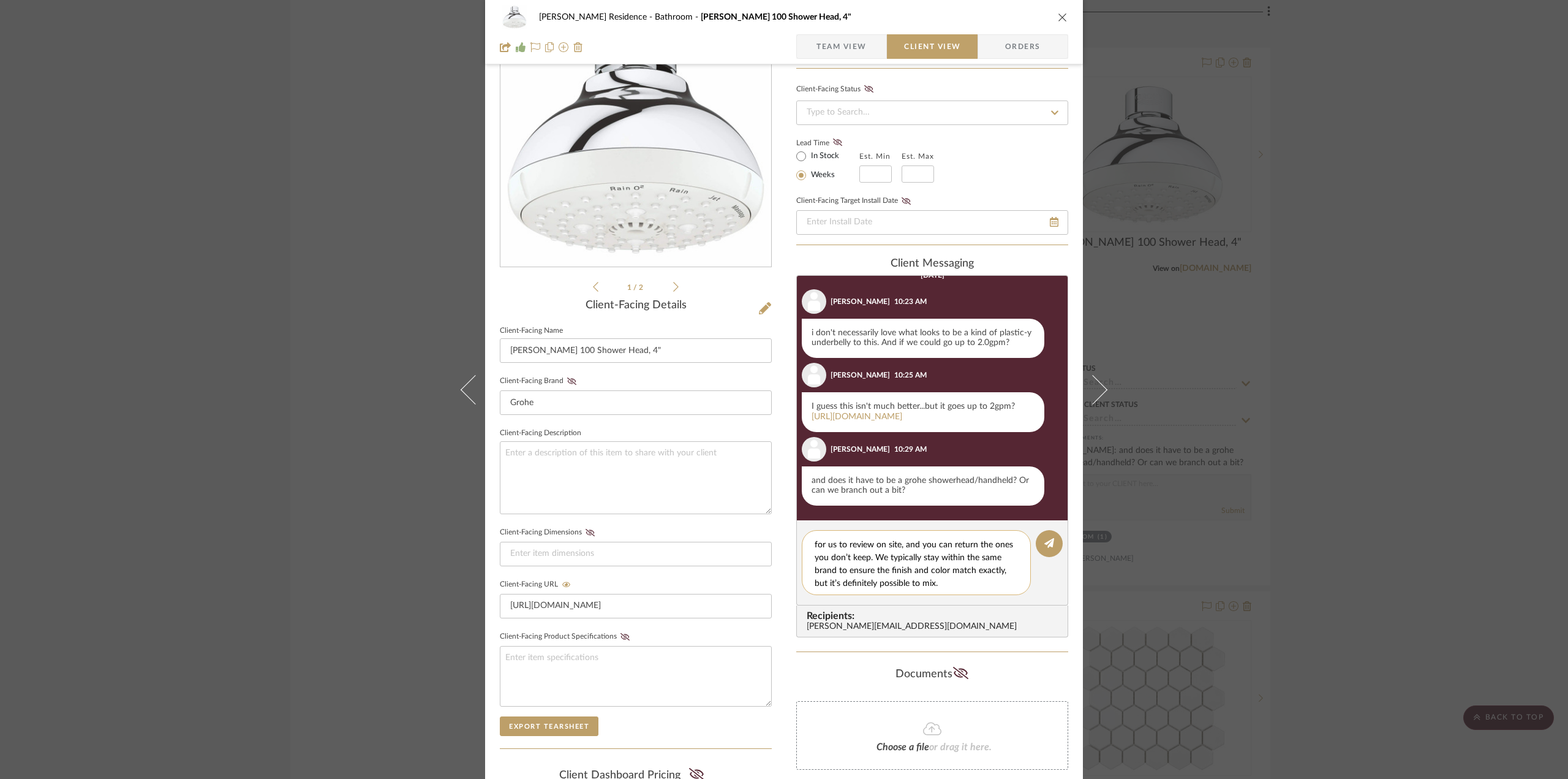
click at [923, 585] on textarea "Hello [PERSON_NAME]! Shower head fittings are usually a standard size, so it’s …" at bounding box center [921, 562] width 212 height 52
click at [971, 569] on textarea "Hello [PERSON_NAME]! Shower head fittings are usually a standard size, so it’s …" at bounding box center [921, 562] width 212 height 52
click at [935, 587] on textarea "Hello [PERSON_NAME]! Shower head fittings are usually a standard size, so it’s …" at bounding box center [921, 562] width 212 height 52
click at [953, 587] on textarea "Hello [PERSON_NAME]! Shower head fittings are usually a standard size, so it’s …" at bounding box center [921, 562] width 212 height 52
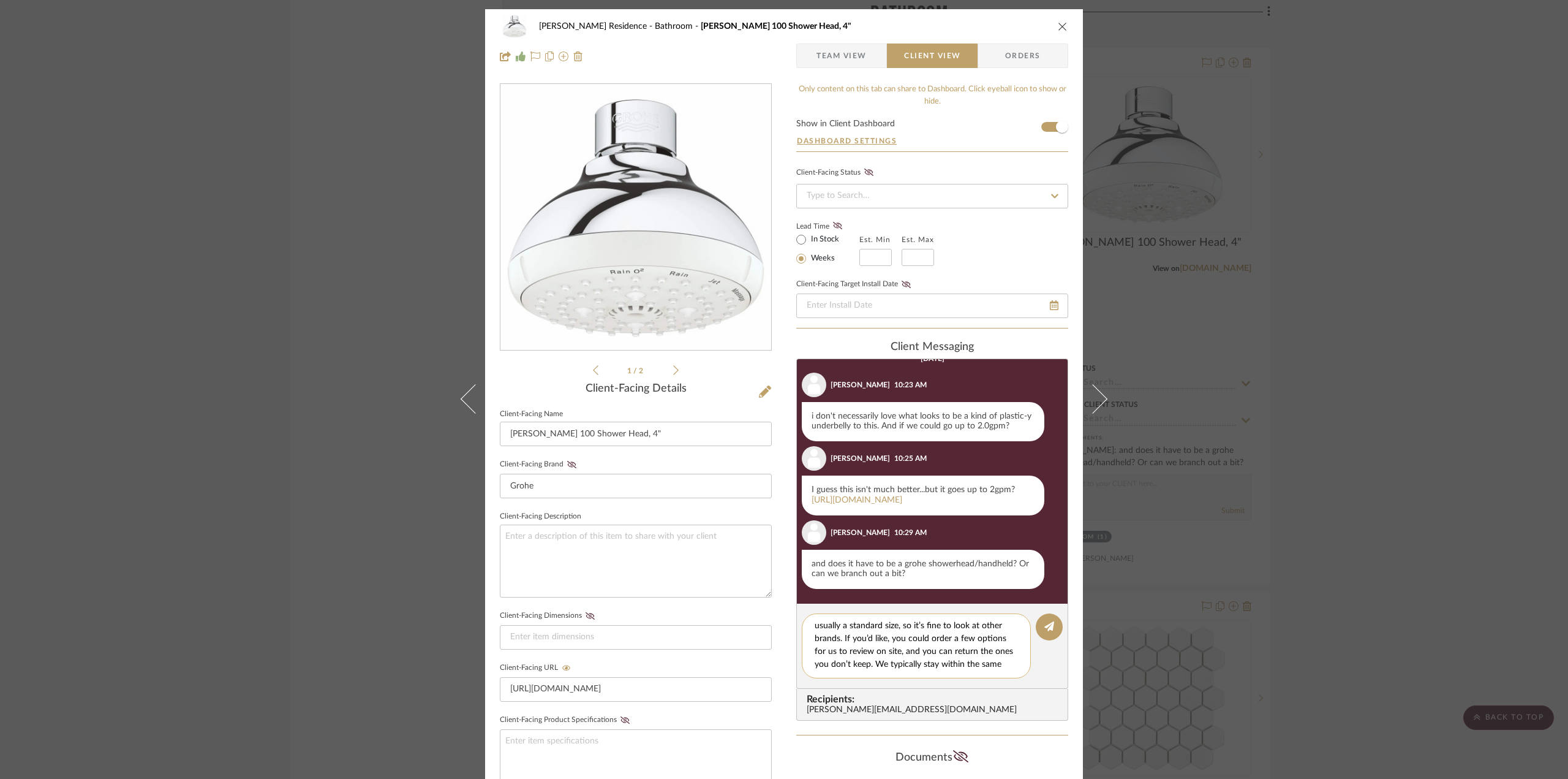
scroll to position [0, 0]
click at [961, 653] on textarea "Hello [PERSON_NAME]! Shower head fittings are usually a standard size, so it’s …" at bounding box center [921, 646] width 212 height 52
drag, startPoint x: 960, startPoint y: 653, endPoint x: 986, endPoint y: 653, distance: 26.0
click at [986, 653] on textarea "Hello [PERSON_NAME]! Shower head fittings are usually a standard size, so it’s …" at bounding box center [921, 646] width 212 height 52
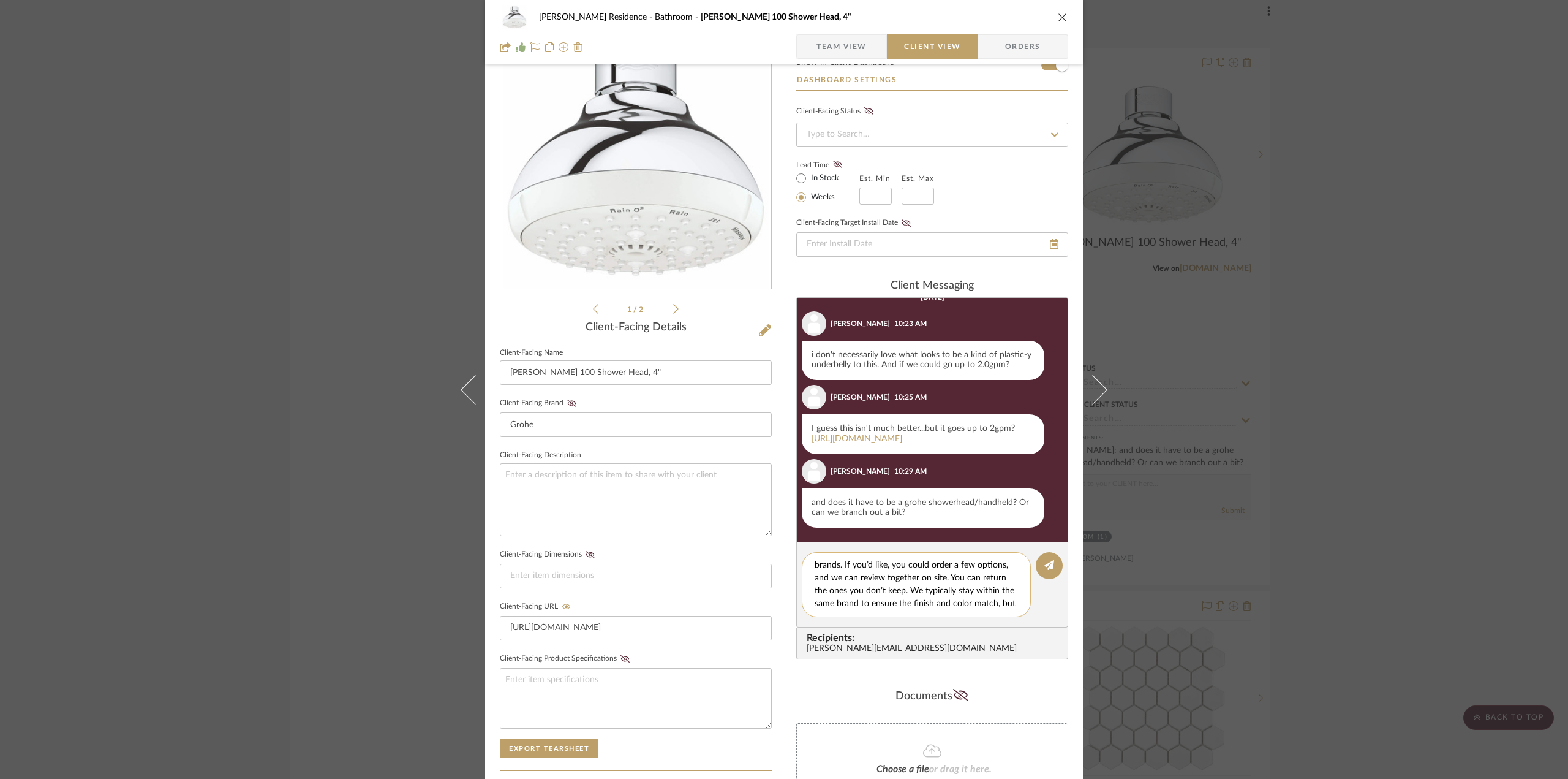
scroll to position [39, 0]
click at [892, 579] on textarea "Hello [PERSON_NAME]! Shower head fittings are usually a standard size, so it’s …" at bounding box center [921, 584] width 212 height 52
click at [864, 579] on textarea "Hello [PERSON_NAME]! Shower head fittings are usually a standard size, so it’s …" at bounding box center [921, 584] width 212 height 52
click at [888, 578] on textarea "Hello [PERSON_NAME]! Shower head fittings are usually a standard size, so it’s …" at bounding box center [921, 584] width 212 height 52
click at [935, 597] on textarea "Hello [PERSON_NAME]! Shower head fittings are usually a standard size, so it’s …" at bounding box center [921, 584] width 212 height 52
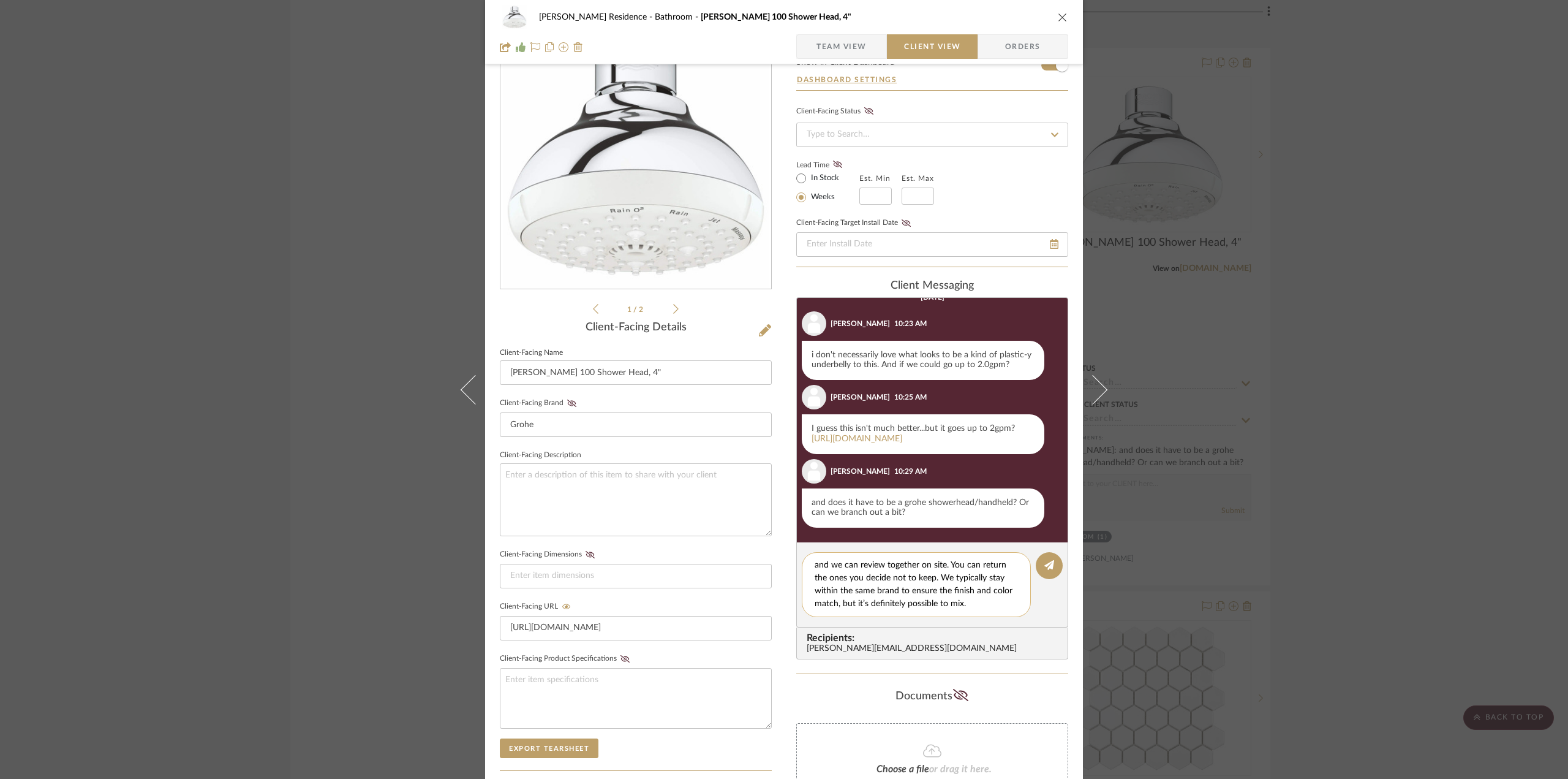
scroll to position [123, 0]
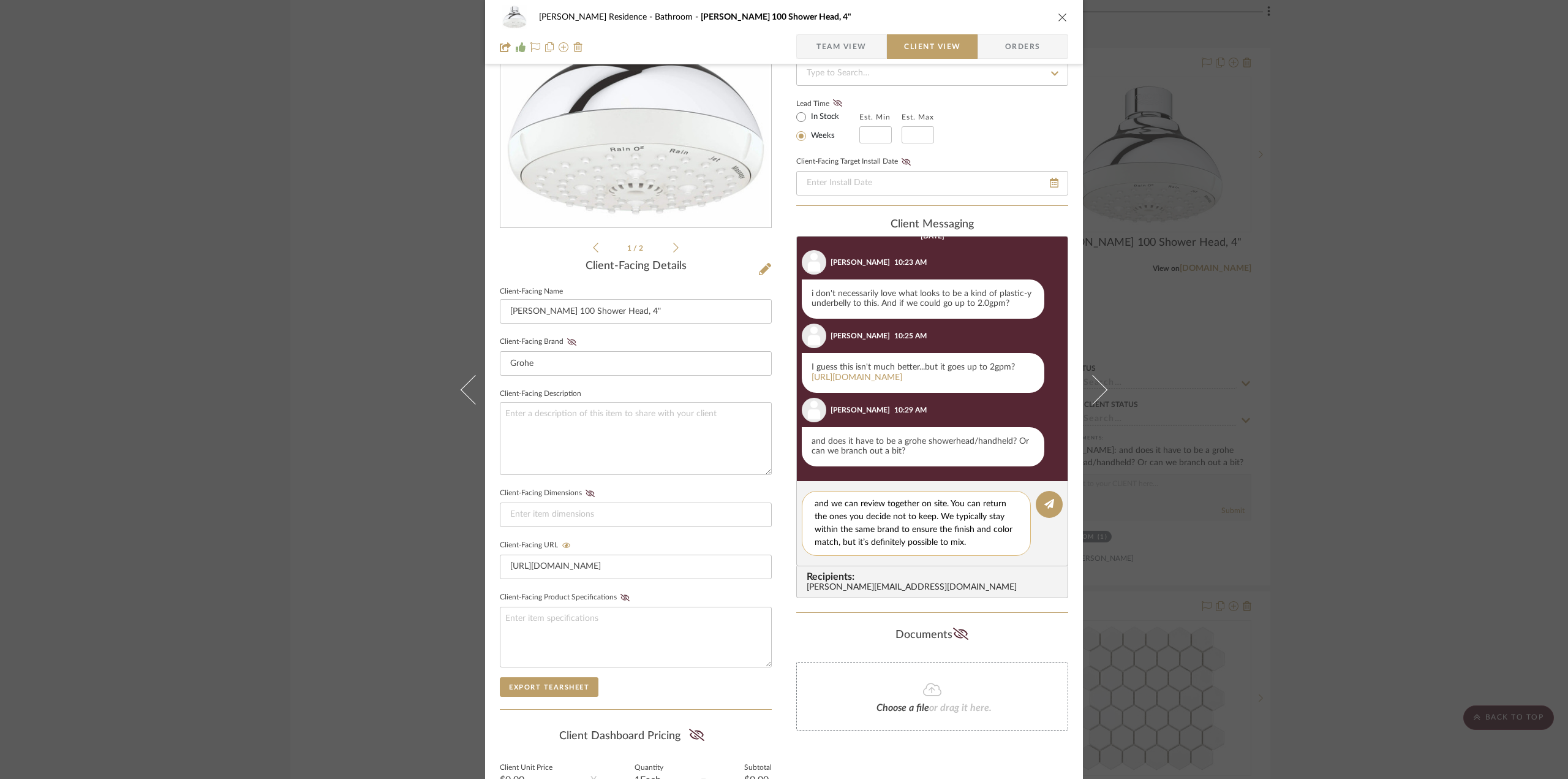
click at [925, 546] on textarea "Hello [PERSON_NAME]! Shower head fittings are usually a standard size, so it’s …" at bounding box center [921, 523] width 212 height 52
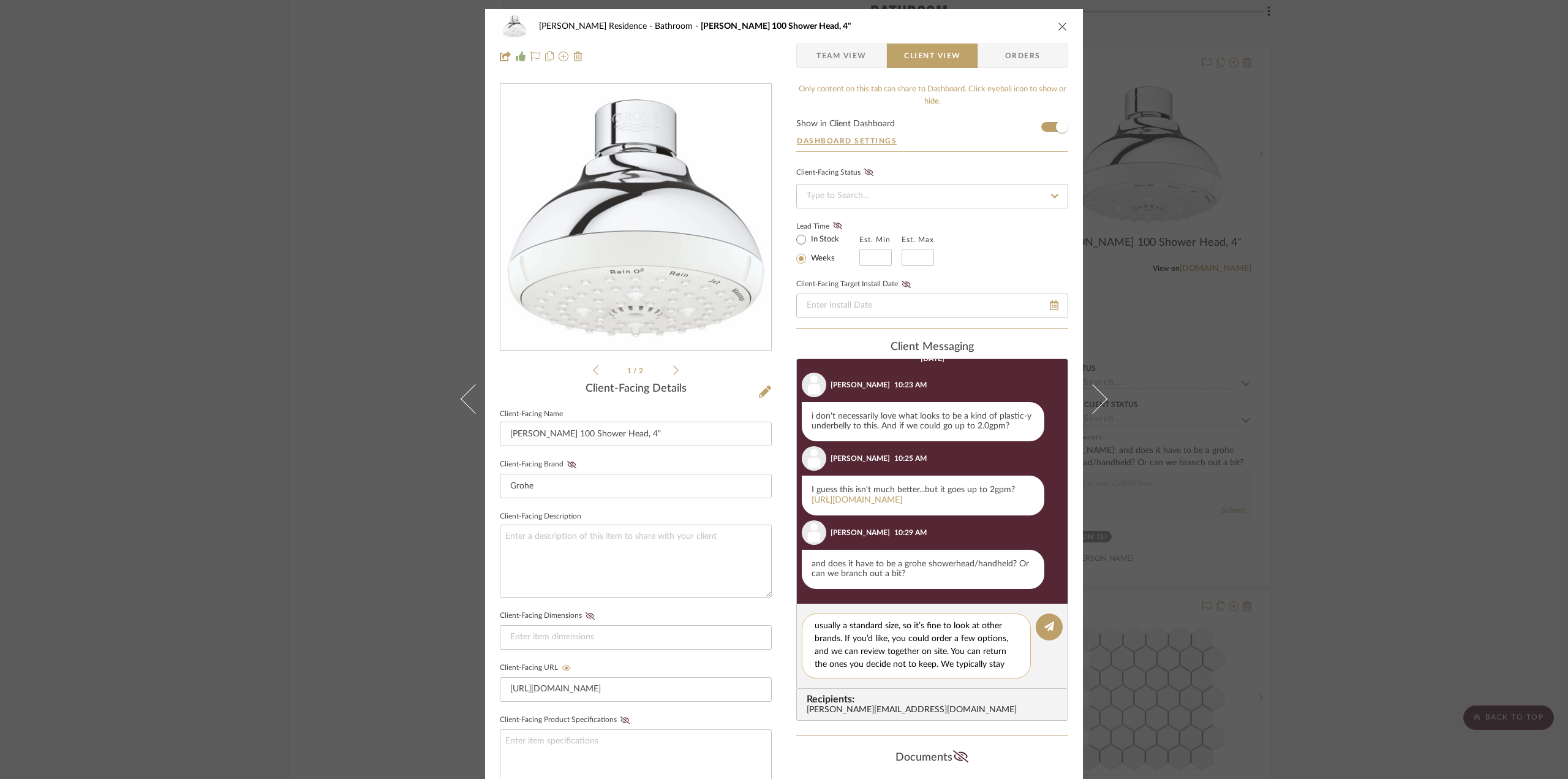
scroll to position [0, 0]
click at [896, 642] on textarea "Hello [PERSON_NAME]! Shower head fittings are usually a standard size, so it’s …" at bounding box center [921, 646] width 212 height 52
type textarea "Hello [PERSON_NAME]! Shower head fittings are usually a standard size, so it’s …"
click at [1044, 629] on icon at bounding box center [1049, 626] width 10 height 10
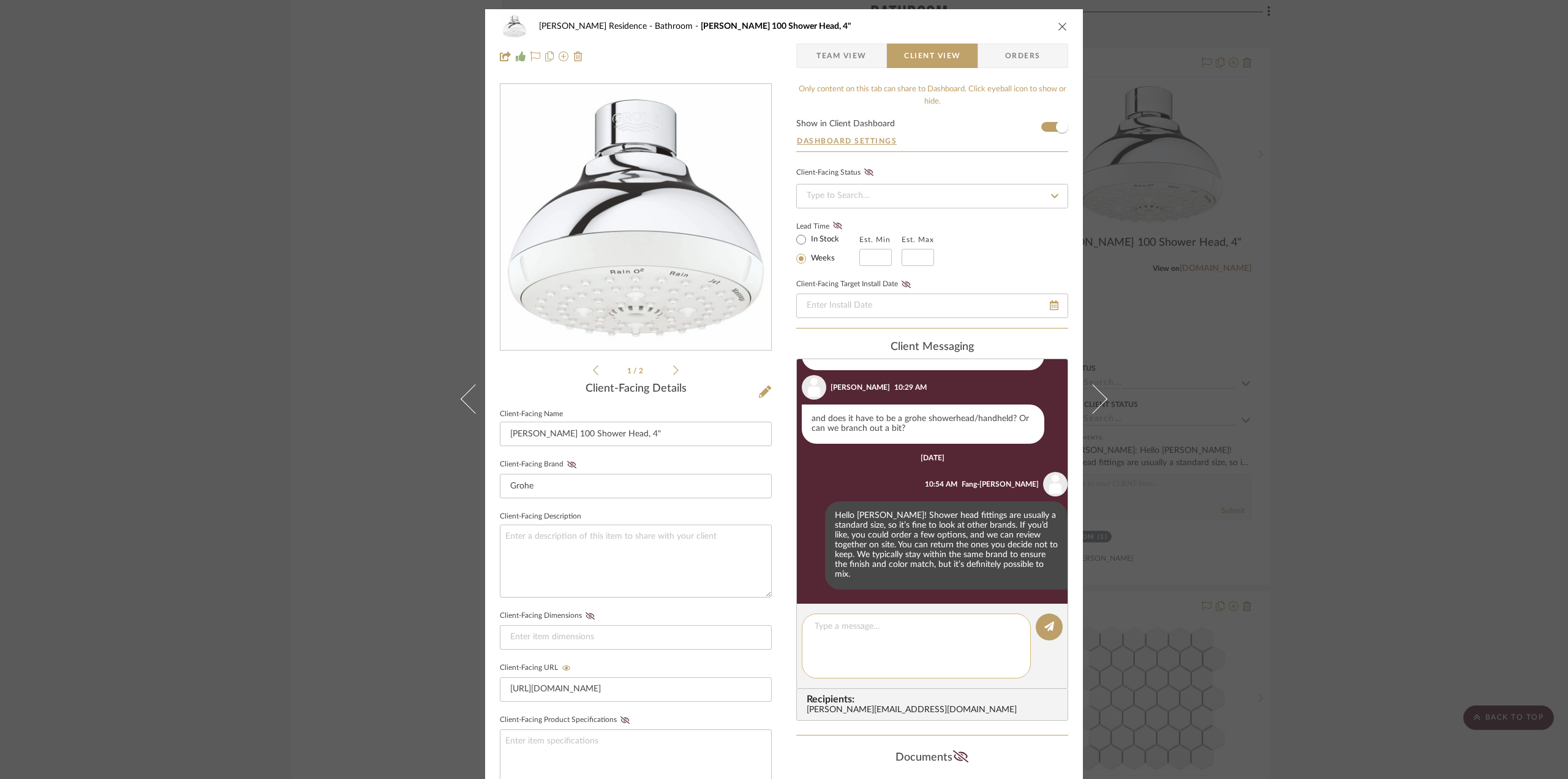
scroll to position [248, 0]
click at [251, 530] on div "[PERSON_NAME] Residence Bathroom [PERSON_NAME] 100 Shower Head, 4" Team View Cl…" at bounding box center [784, 389] width 1568 height 779
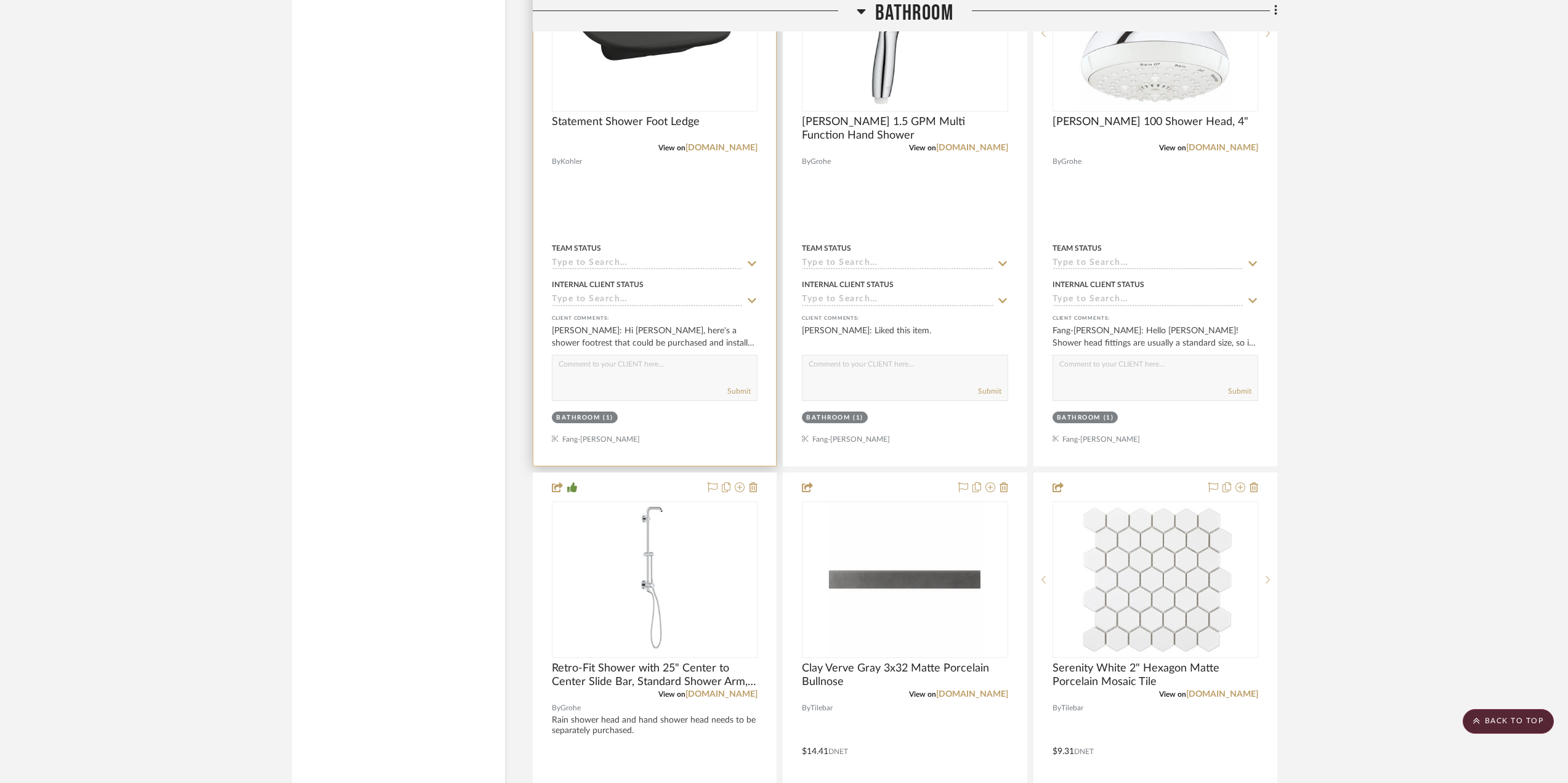
scroll to position [2156, 0]
